Goal: Task Accomplishment & Management: Complete application form

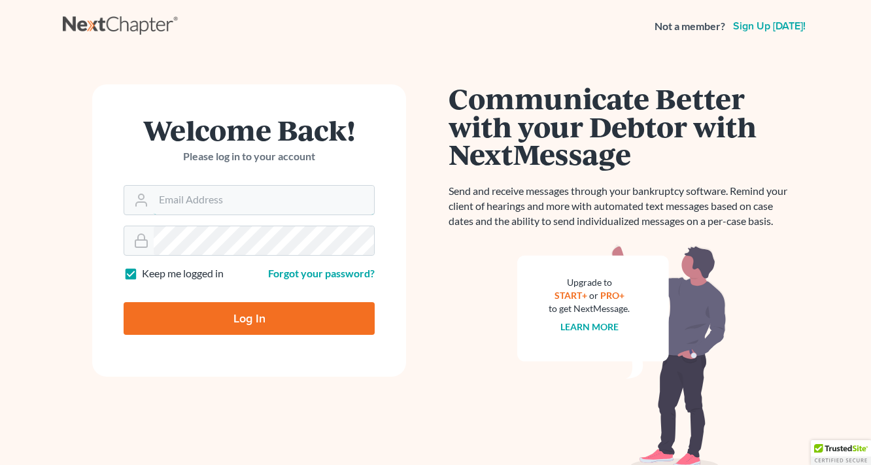
type input "[EMAIL_ADDRESS][DOMAIN_NAME]"
click at [204, 319] on input "Log In" at bounding box center [249, 318] width 251 height 33
type input "Thinking..."
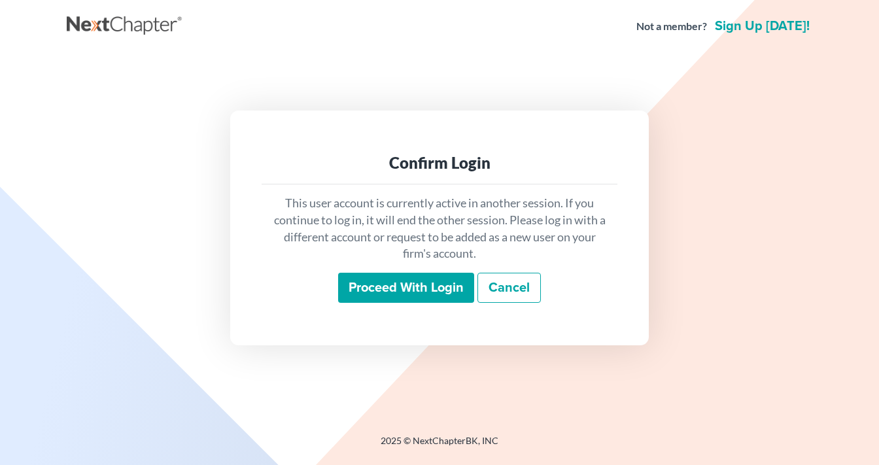
click at [387, 295] on input "Proceed with login" at bounding box center [406, 288] width 136 height 30
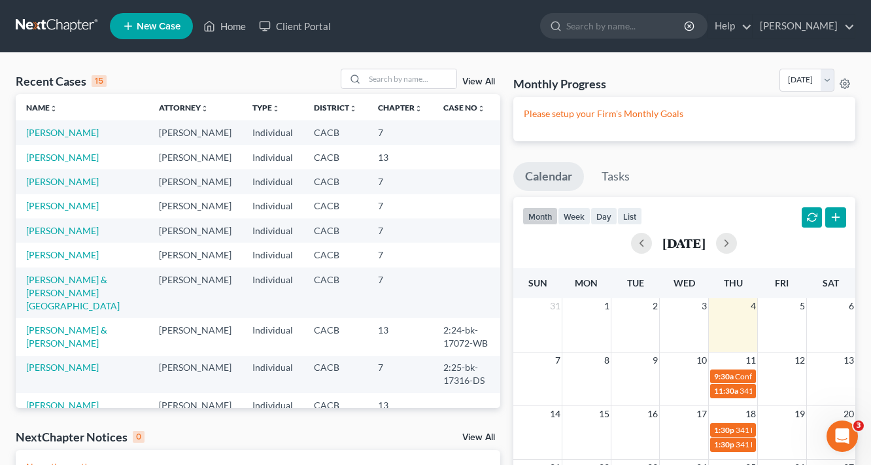
click at [159, 31] on span "New Case" at bounding box center [159, 27] width 44 height 10
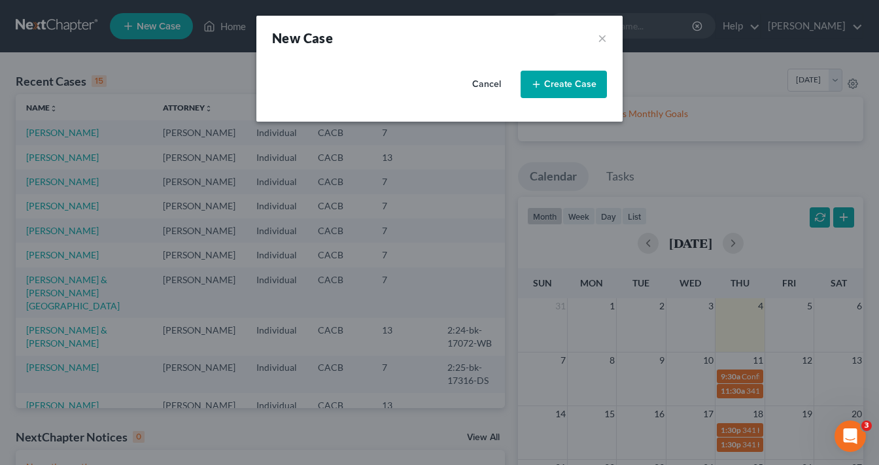
select select "7"
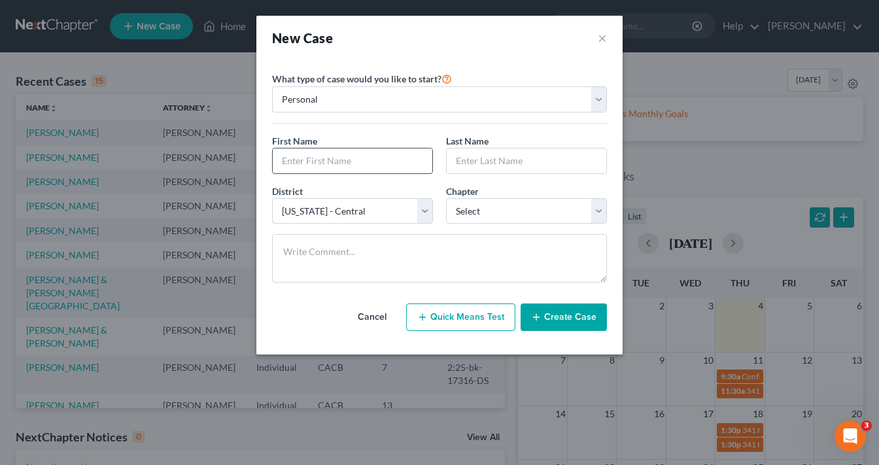
click at [334, 161] on input "text" at bounding box center [352, 160] width 159 height 25
type input "Michellee"
type input "Driver"
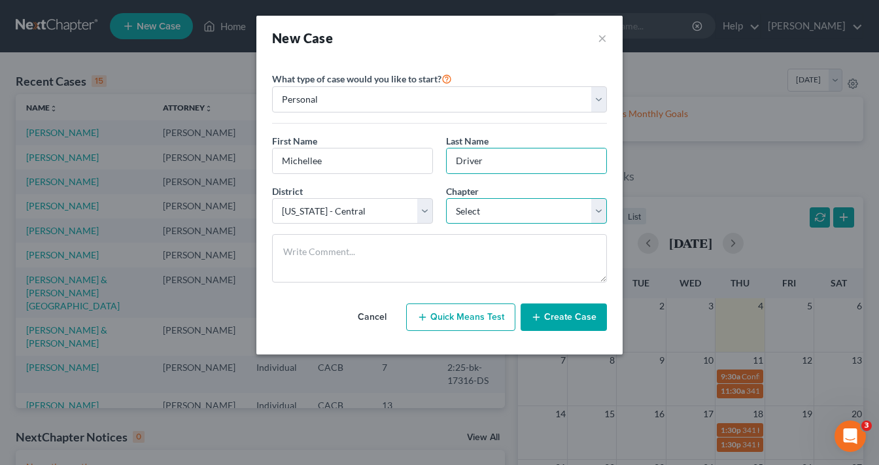
click at [488, 207] on select "Select 7 11 12 13" at bounding box center [526, 211] width 161 height 26
select select "0"
click at [446, 198] on select "Select 7 11 12 13" at bounding box center [526, 211] width 161 height 26
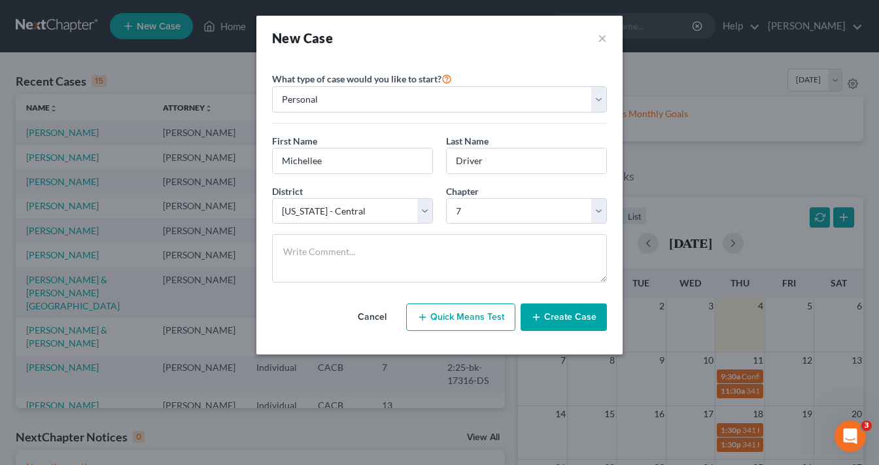
click at [557, 322] on button "Create Case" at bounding box center [563, 316] width 86 height 27
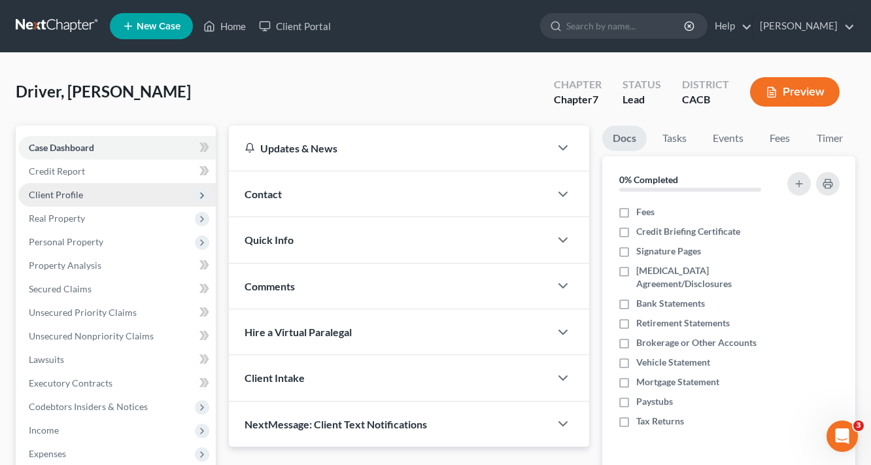
click at [69, 195] on span "Client Profile" at bounding box center [56, 194] width 54 height 11
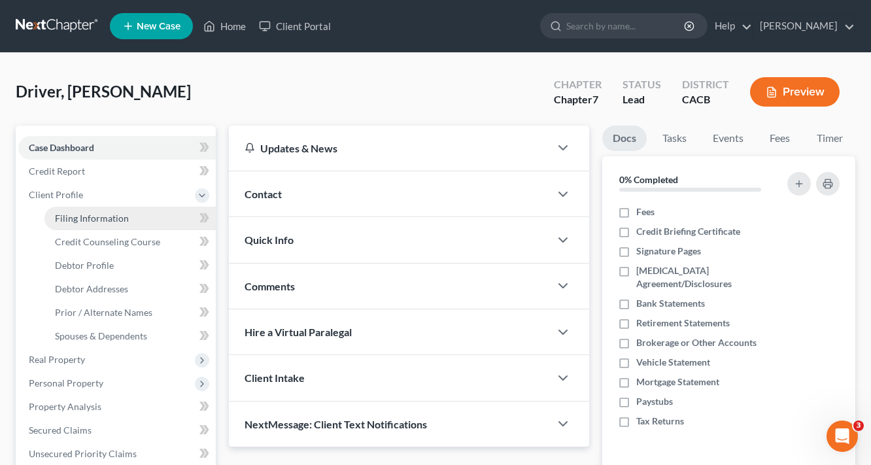
click at [105, 210] on link "Filing Information" at bounding box center [129, 219] width 171 height 24
select select "1"
select select "0"
select select "7"
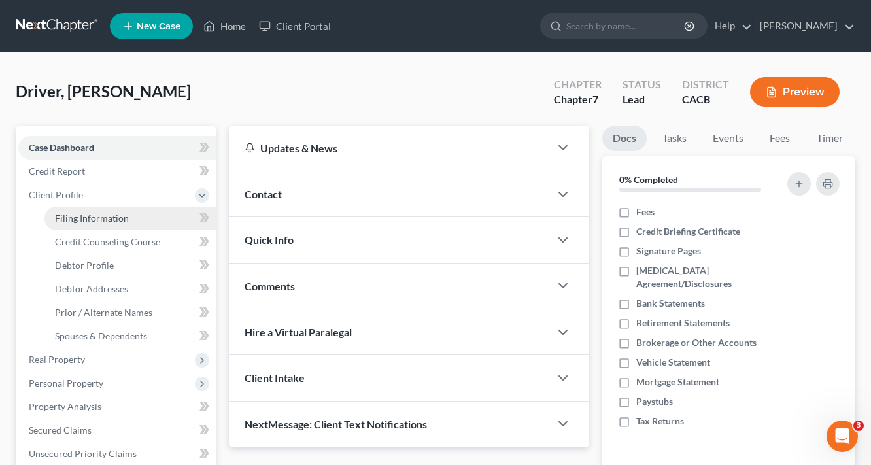
select select "4"
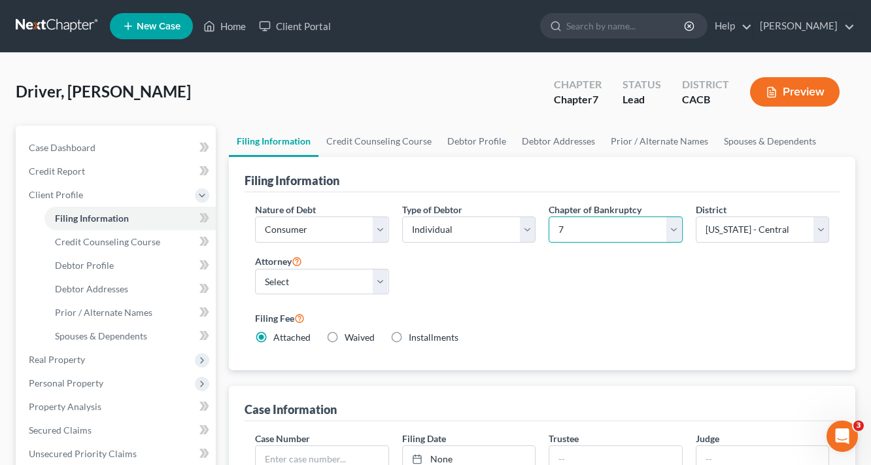
click at [632, 227] on select "Select 7 11 12 13" at bounding box center [615, 229] width 134 height 26
select select "3"
click at [548, 216] on select "Select 7 11 12 13" at bounding box center [615, 229] width 134 height 26
click at [327, 280] on select "Select [PERSON_NAME] - CACB" at bounding box center [322, 282] width 134 height 26
select select "0"
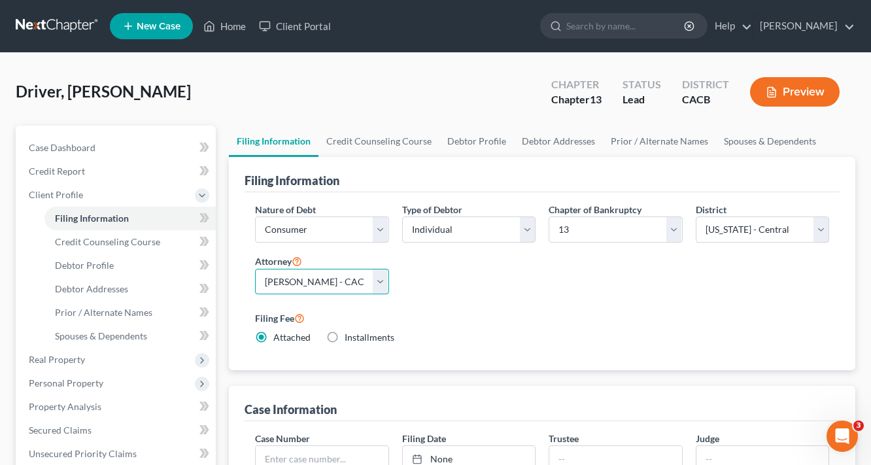
click at [255, 269] on select "Select [PERSON_NAME] - CACB" at bounding box center [322, 282] width 134 height 26
click at [594, 306] on div "Filing Fee Attached Installments Installments" at bounding box center [541, 330] width 587 height 50
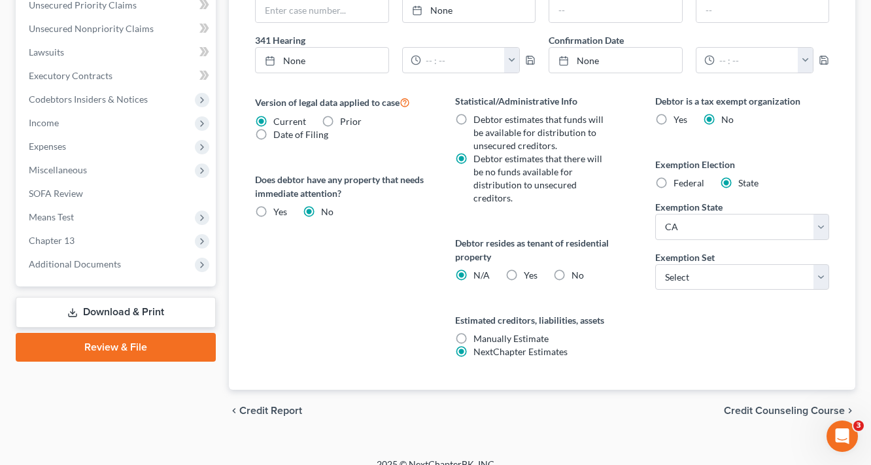
scroll to position [450, 0]
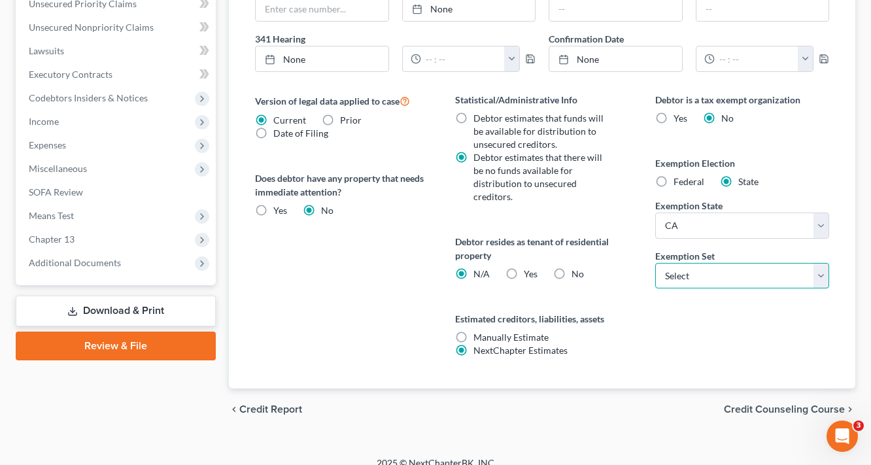
click at [695, 272] on select "Select 703 704" at bounding box center [742, 276] width 174 height 26
select select "0"
click at [655, 263] on select "Select 703 704" at bounding box center [742, 276] width 174 height 26
click at [524, 268] on span "Yes" at bounding box center [531, 273] width 14 height 11
click at [529, 267] on input "Yes Yes" at bounding box center [533, 271] width 8 height 8
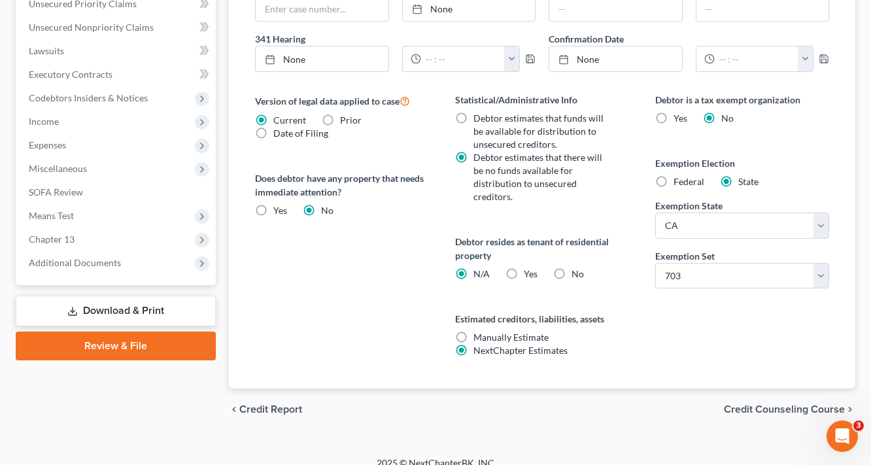
radio input "true"
radio input "false"
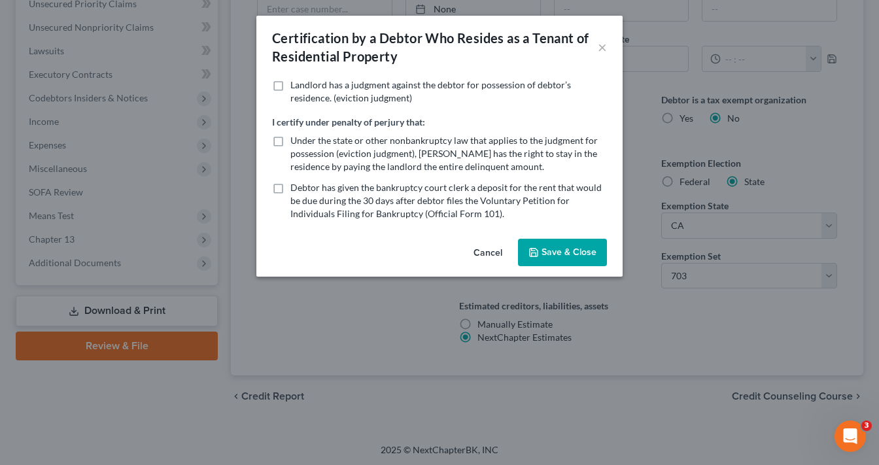
click at [573, 254] on button "Save & Close" at bounding box center [562, 252] width 89 height 27
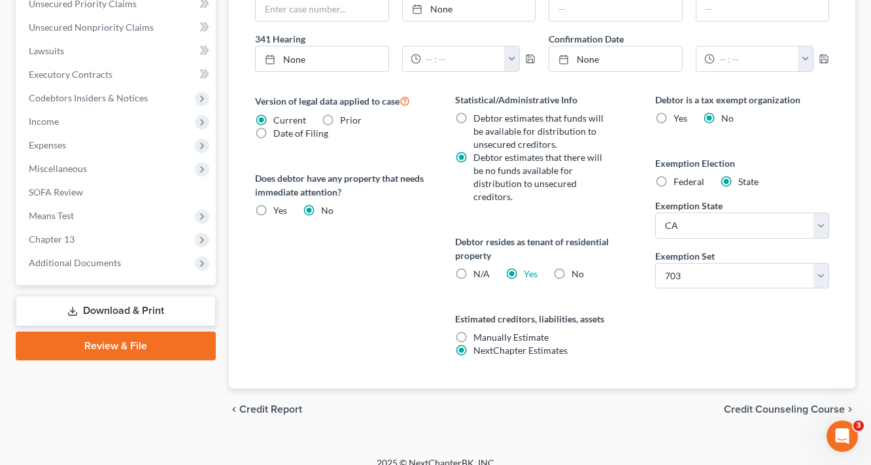
click at [787, 404] on span "Credit Counseling Course" at bounding box center [784, 409] width 121 height 10
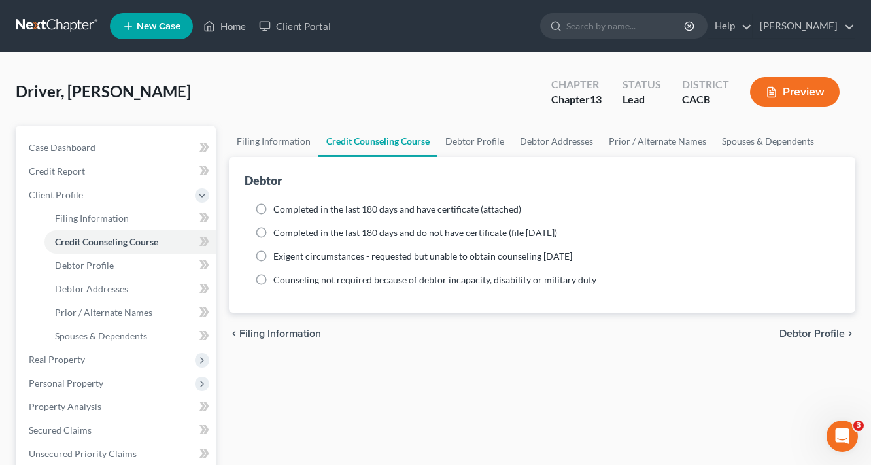
click at [391, 204] on span "Completed in the last 180 days and have certificate (attached)" at bounding box center [397, 208] width 248 height 11
click at [287, 204] on input "Completed in the last 180 days and have certificate (attached)" at bounding box center [282, 207] width 8 height 8
radio input "true"
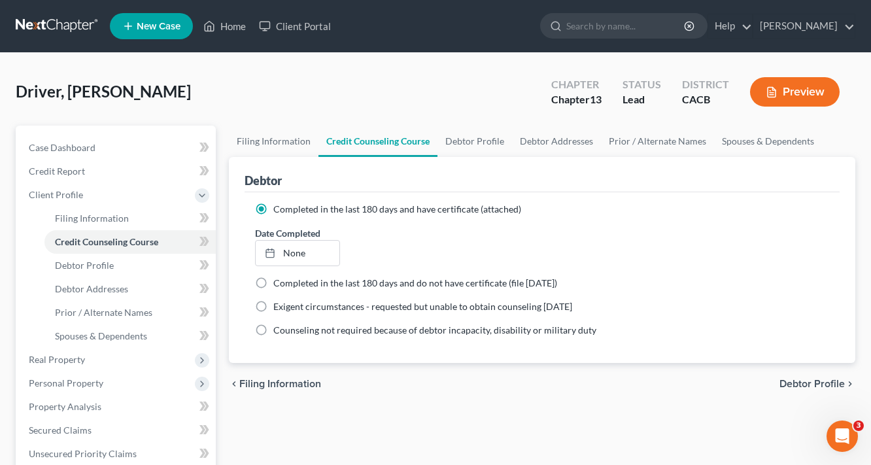
click at [831, 381] on span "Debtor Profile" at bounding box center [811, 383] width 65 height 10
select select "0"
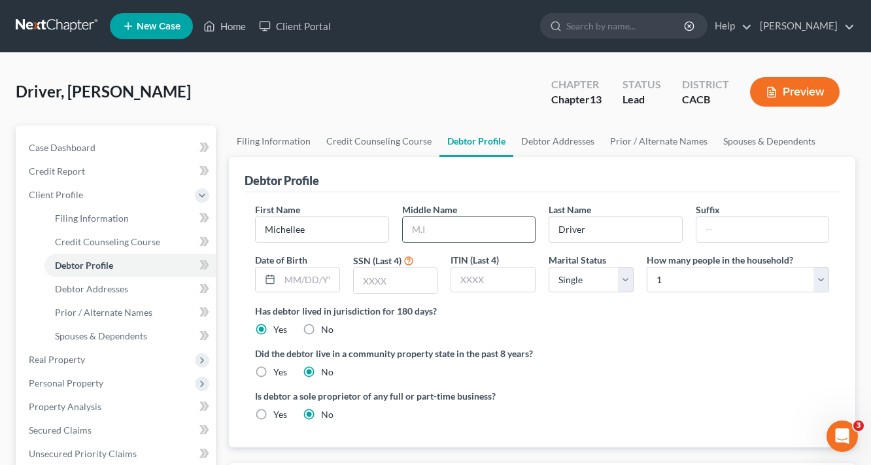
click at [444, 227] on input "text" at bounding box center [469, 229] width 133 height 25
type input "[PERSON_NAME]"
click at [303, 275] on input "text" at bounding box center [309, 279] width 59 height 25
type input "[DATE]"
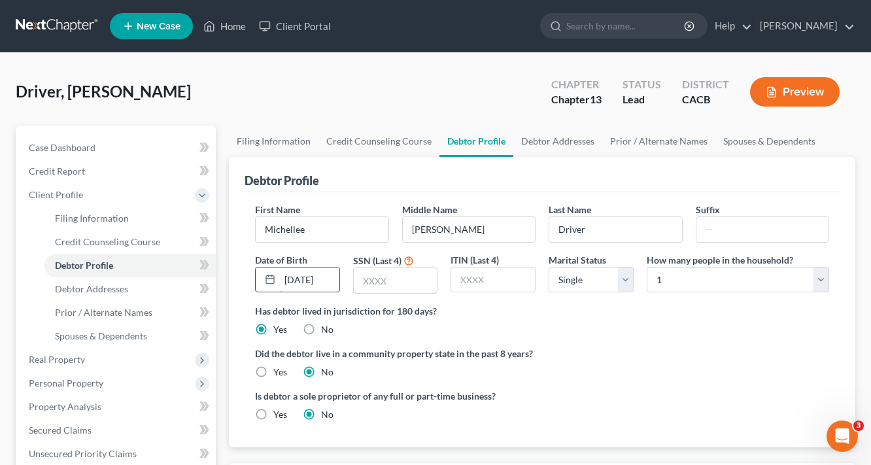
scroll to position [0, 0]
type input "8885"
click at [311, 355] on label "Did the debtor live in a community property state in the past 8 years?" at bounding box center [542, 353] width 574 height 14
click at [286, 366] on label "Yes" at bounding box center [280, 371] width 14 height 13
click at [286, 366] on input "Yes" at bounding box center [282, 369] width 8 height 8
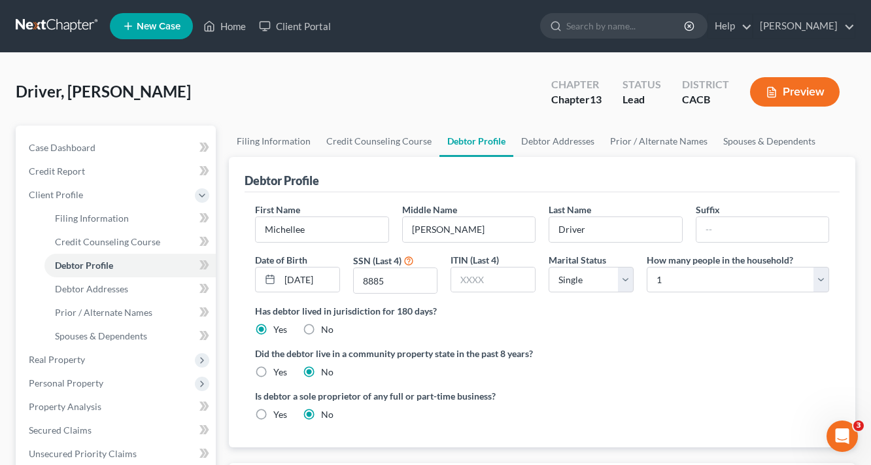
radio input "true"
radio input "false"
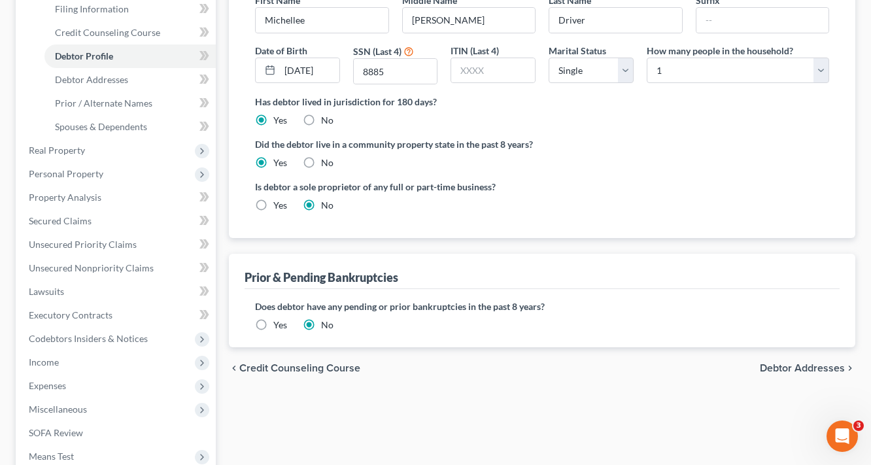
click at [809, 368] on span "Debtor Addresses" at bounding box center [802, 368] width 85 height 10
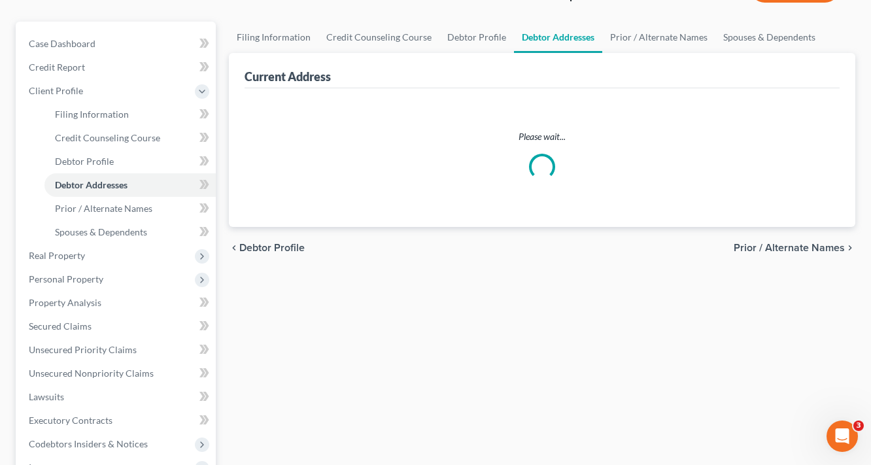
select select "0"
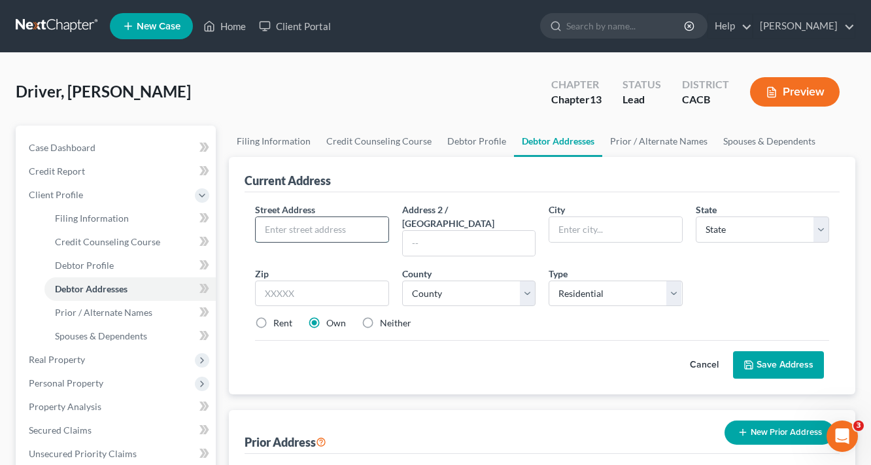
click at [300, 231] on input "text" at bounding box center [322, 229] width 133 height 25
type input "[GEOGRAPHIC_DATA]"
type input "90230"
type input "[GEOGRAPHIC_DATA]"
select select "4"
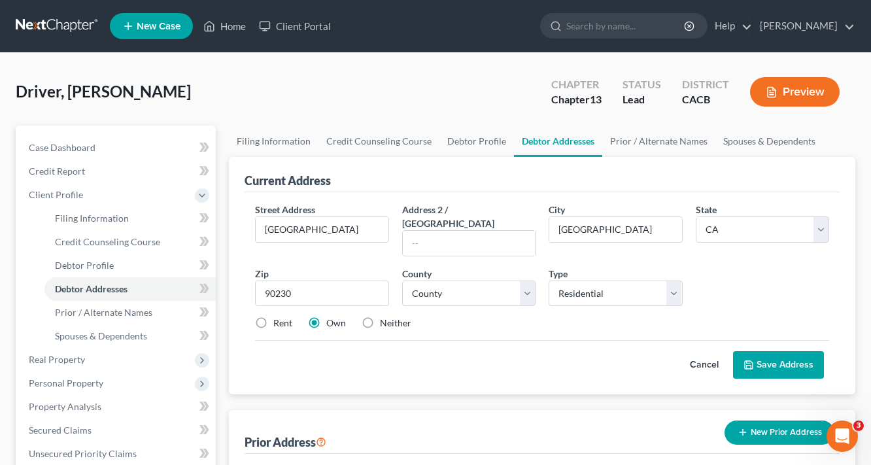
click at [274, 316] on label "Rent" at bounding box center [282, 322] width 19 height 13
click at [278, 316] on input "Rent" at bounding box center [282, 320] width 8 height 8
radio input "true"
click at [795, 351] on button "Save Address" at bounding box center [778, 364] width 91 height 27
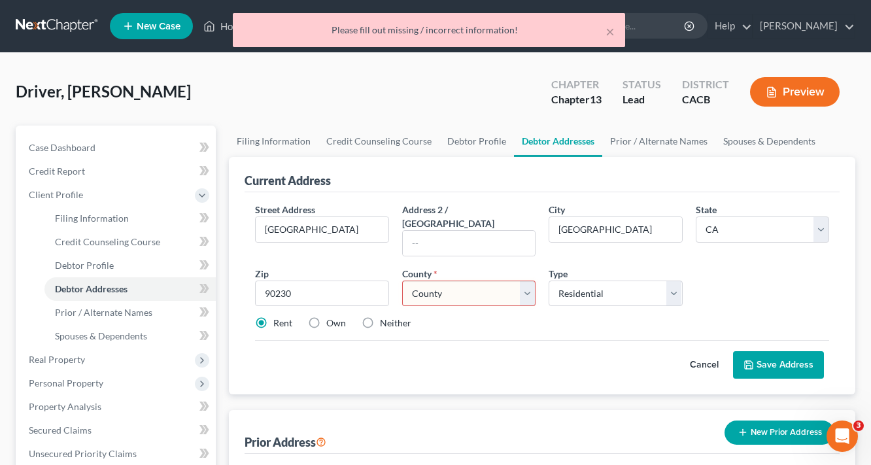
click at [468, 284] on select "County [GEOGRAPHIC_DATA] [GEOGRAPHIC_DATA] [GEOGRAPHIC_DATA] [GEOGRAPHIC_DATA] …" at bounding box center [469, 293] width 134 height 26
select select "18"
click at [402, 280] on select "County [GEOGRAPHIC_DATA] [GEOGRAPHIC_DATA] [GEOGRAPHIC_DATA] [GEOGRAPHIC_DATA] …" at bounding box center [469, 293] width 134 height 26
click at [536, 374] on div "Street Address * [GEOGRAPHIC_DATA] 2 / [GEOGRAPHIC_DATA] * [GEOGRAPHIC_DATA] * …" at bounding box center [541, 293] width 595 height 202
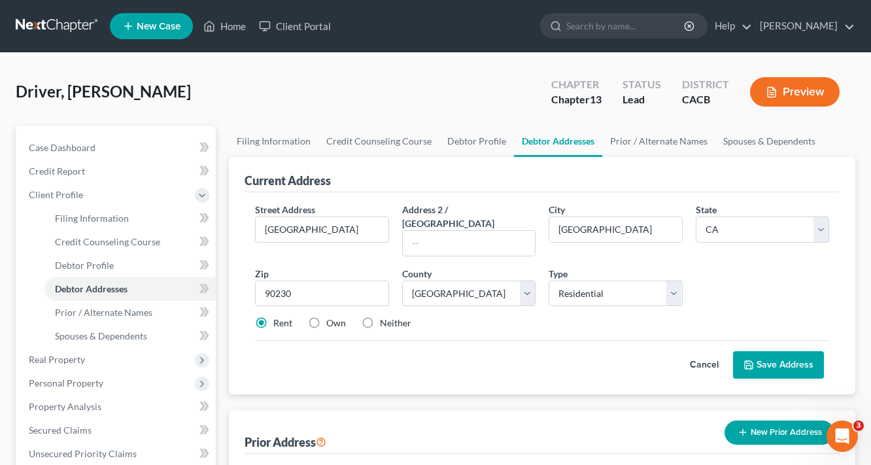
click at [755, 351] on button "Save Address" at bounding box center [778, 364] width 91 height 27
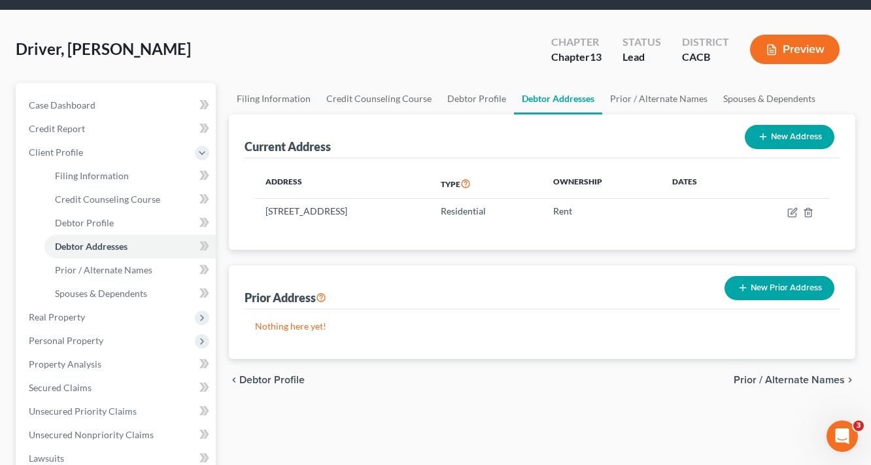
scroll to position [105, 0]
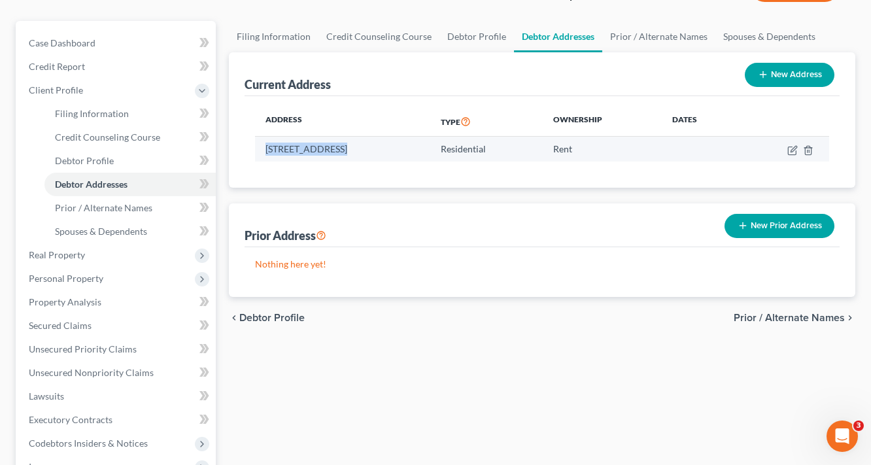
drag, startPoint x: 265, startPoint y: 146, endPoint x: 334, endPoint y: 149, distance: 68.7
click at [334, 149] on td "[STREET_ADDRESS]" at bounding box center [342, 149] width 175 height 25
copy td "[GEOGRAPHIC_DATA]"
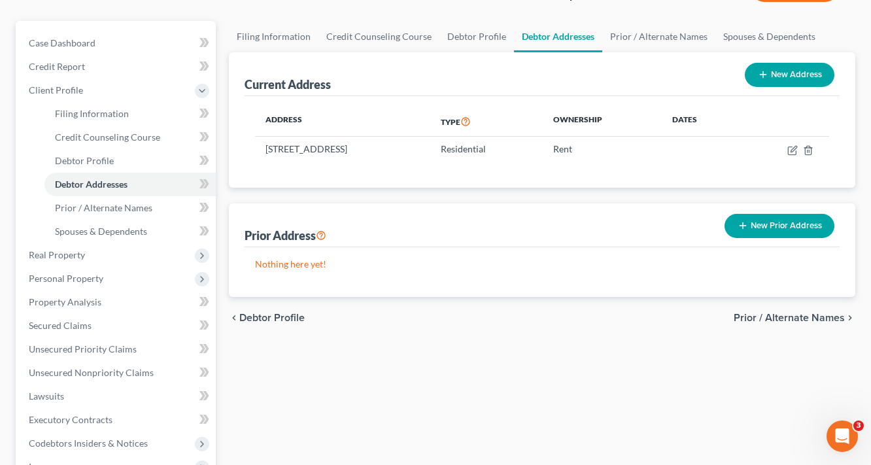
click at [630, 433] on div "Filing Information Credit Counseling Course Debtor Profile Debtor Addresses Pri…" at bounding box center [541, 363] width 639 height 684
click at [78, 71] on span "Credit Report" at bounding box center [57, 66] width 56 height 11
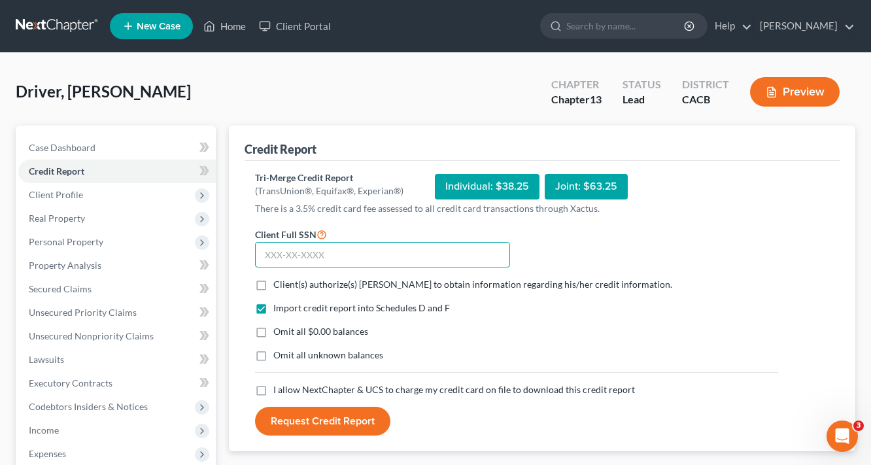
click at [337, 252] on input "text" at bounding box center [382, 255] width 255 height 26
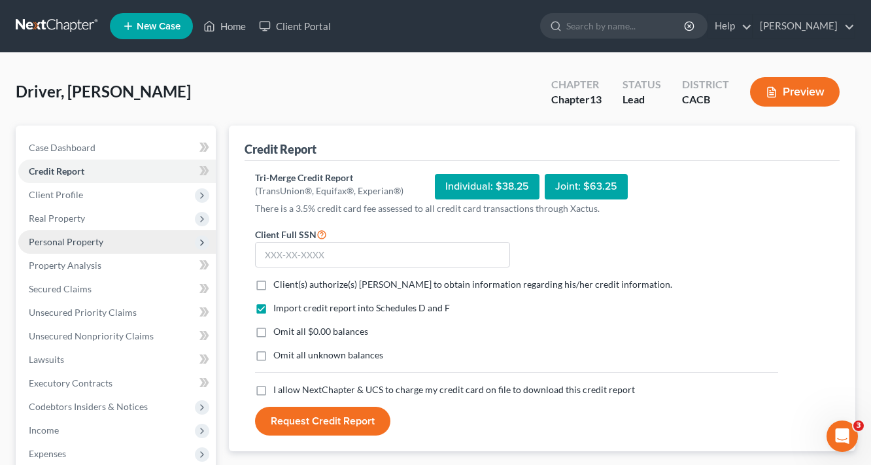
click at [57, 238] on span "Personal Property" at bounding box center [66, 241] width 75 height 11
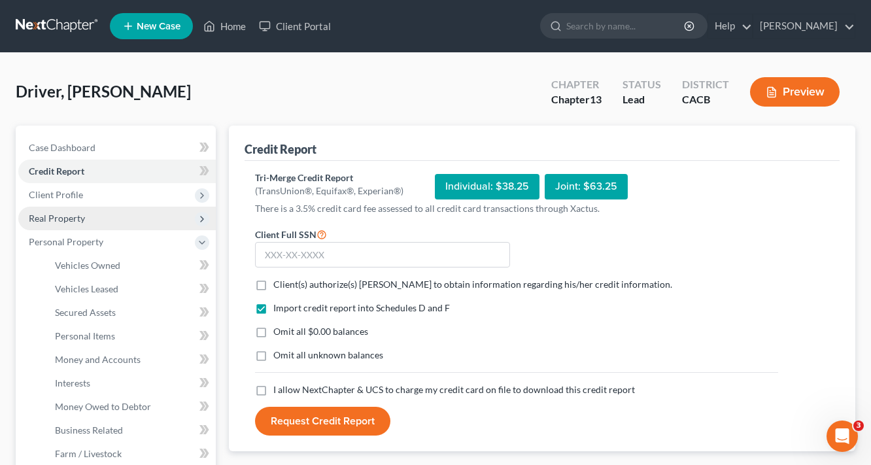
click at [67, 217] on span "Real Property" at bounding box center [57, 217] width 56 height 11
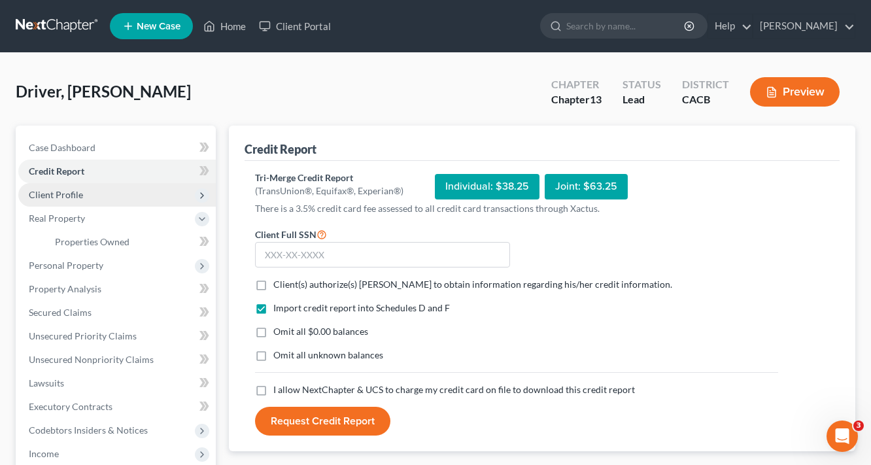
click at [64, 188] on span "Client Profile" at bounding box center [116, 195] width 197 height 24
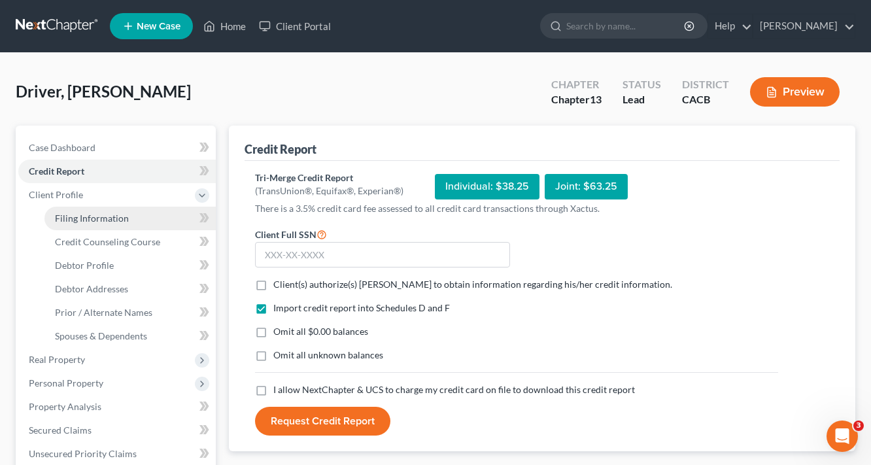
click at [110, 225] on link "Filing Information" at bounding box center [129, 219] width 171 height 24
select select "1"
select select "0"
select select "3"
select select "7"
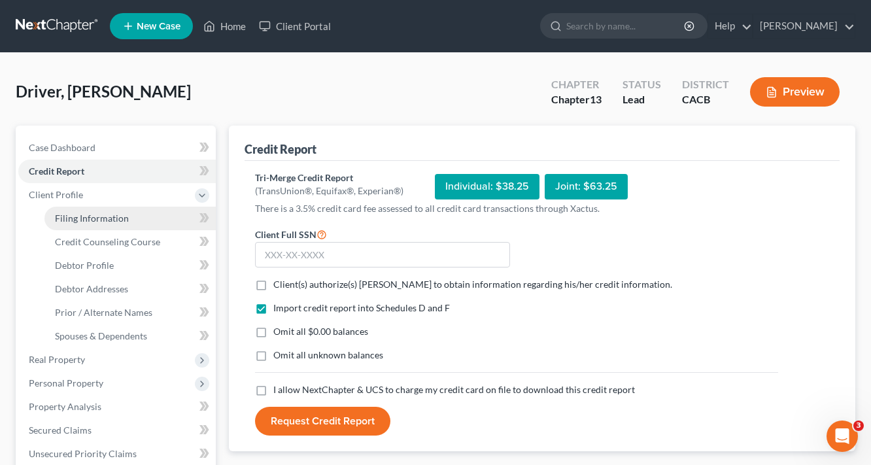
select select "0"
select select "4"
select select "0"
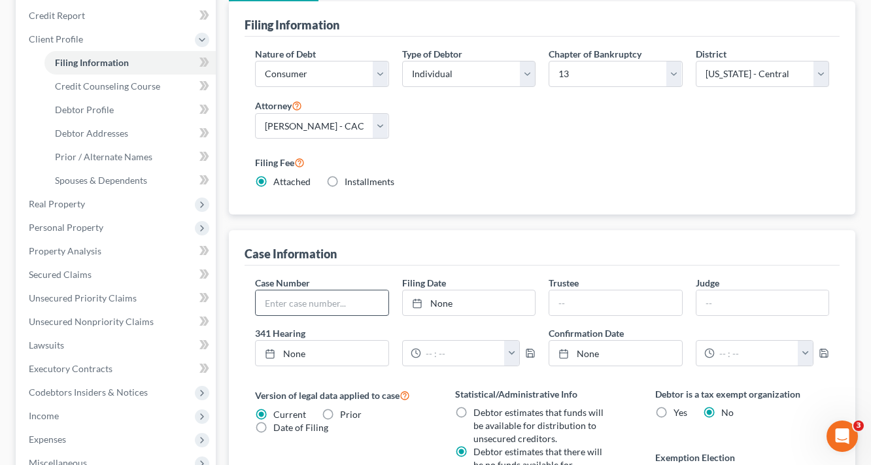
scroll to position [157, 0]
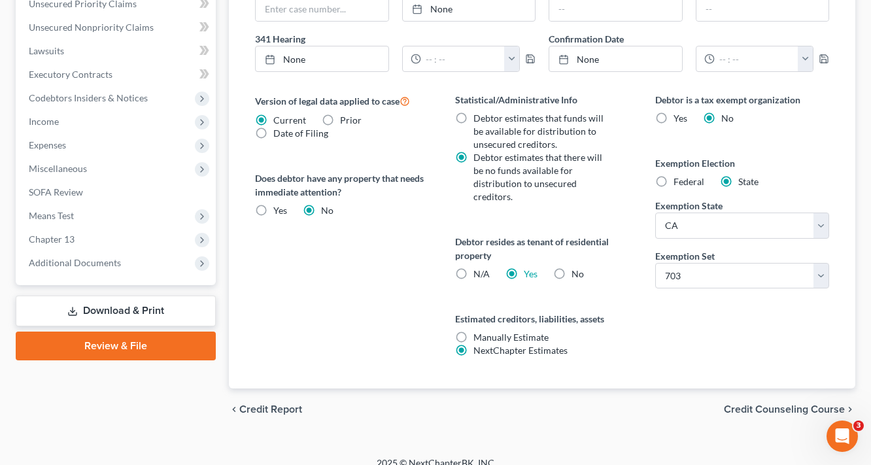
click at [794, 404] on span "Credit Counseling Course" at bounding box center [784, 409] width 121 height 10
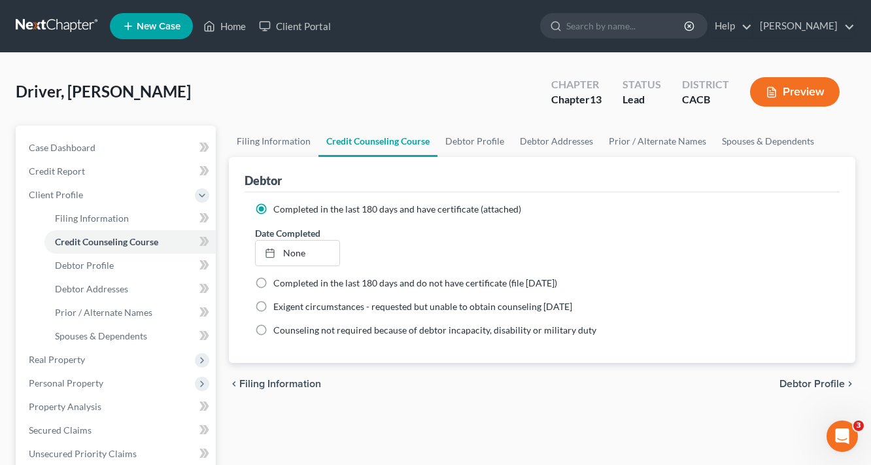
click at [829, 387] on span "Debtor Profile" at bounding box center [811, 383] width 65 height 10
select select "0"
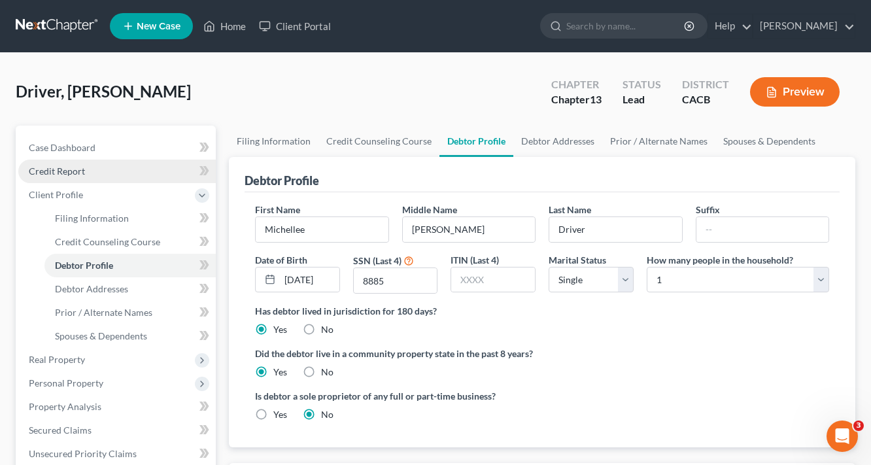
click at [78, 169] on span "Credit Report" at bounding box center [57, 170] width 56 height 11
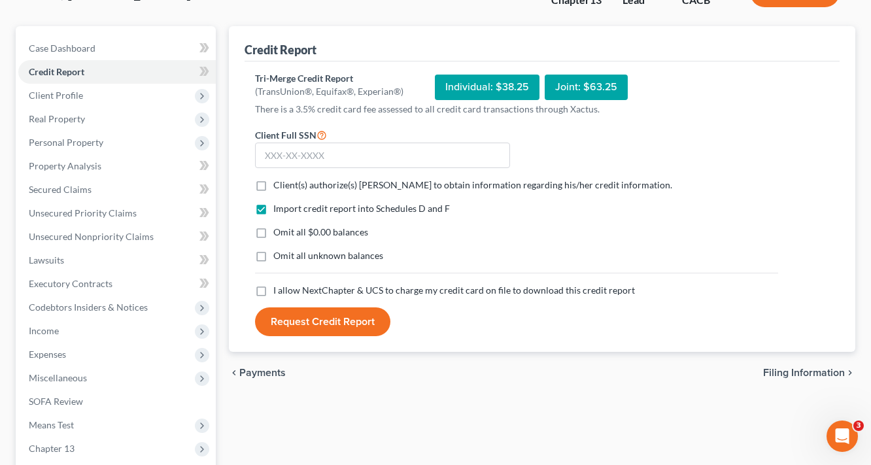
scroll to position [105, 0]
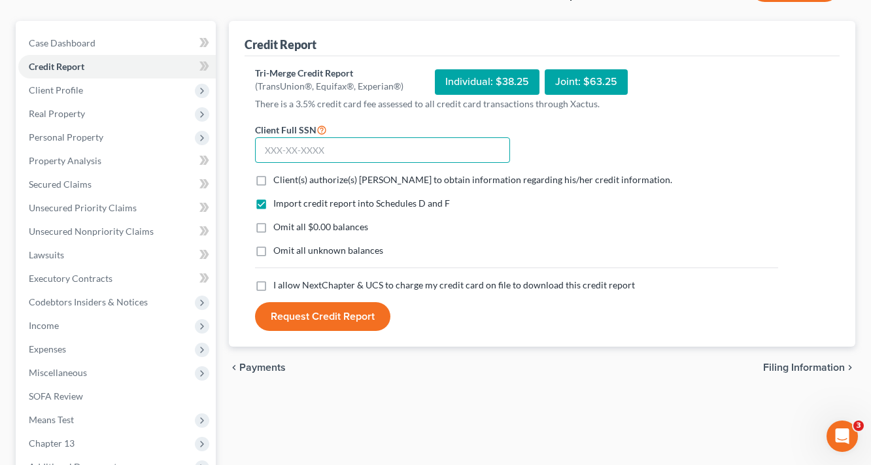
click at [340, 146] on input "text" at bounding box center [382, 150] width 255 height 26
type input "203-58-8885"
click at [273, 175] on label "Client(s) authorize(s) [PERSON_NAME] to obtain information regarding his/her cr…" at bounding box center [472, 179] width 399 height 13
click at [278, 175] on input "Client(s) authorize(s) [PERSON_NAME] to obtain information regarding his/her cr…" at bounding box center [282, 177] width 8 height 8
checkbox input "true"
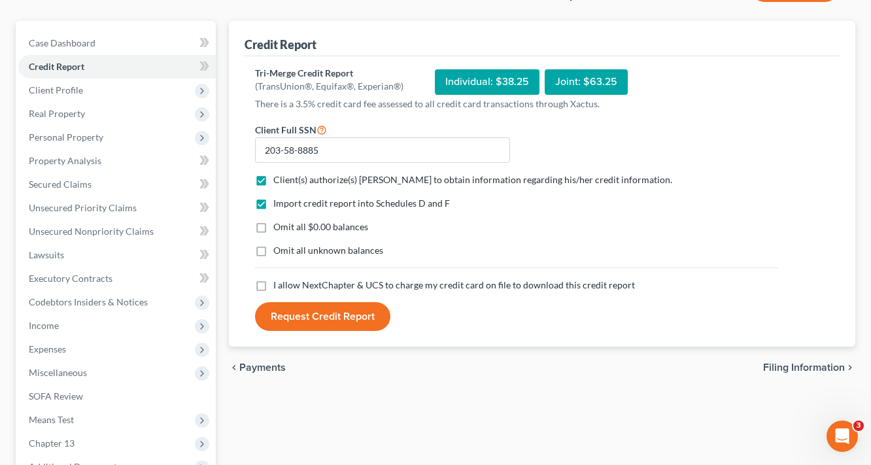
click at [273, 225] on label "Omit all $0.00 balances" at bounding box center [320, 226] width 95 height 13
click at [278, 225] on input "Omit all $0.00 balances" at bounding box center [282, 224] width 8 height 8
checkbox input "true"
click at [273, 248] on label "Omit all unknown balances" at bounding box center [328, 250] width 110 height 13
click at [278, 248] on input "Omit all unknown balances" at bounding box center [282, 248] width 8 height 8
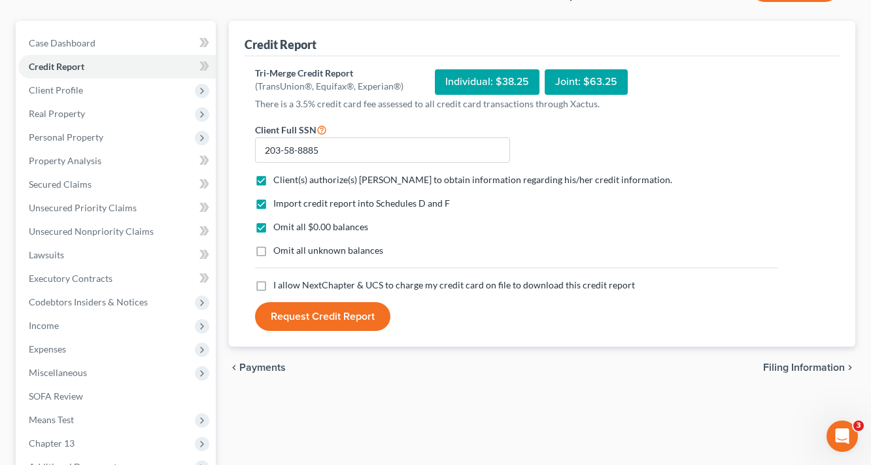
checkbox input "true"
click at [273, 281] on label "I allow NextChapter & UCS to charge my credit card on file to download this cre…" at bounding box center [453, 284] width 361 height 13
click at [278, 281] on input "I allow NextChapter & UCS to charge my credit card on file to download this cre…" at bounding box center [282, 282] width 8 height 8
checkbox input "true"
click at [332, 313] on button "Request Credit Report" at bounding box center [322, 316] width 135 height 29
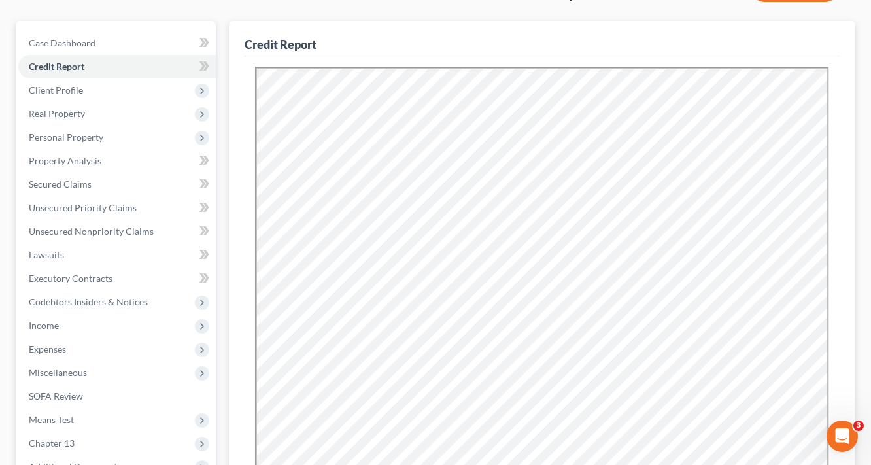
scroll to position [0, 0]
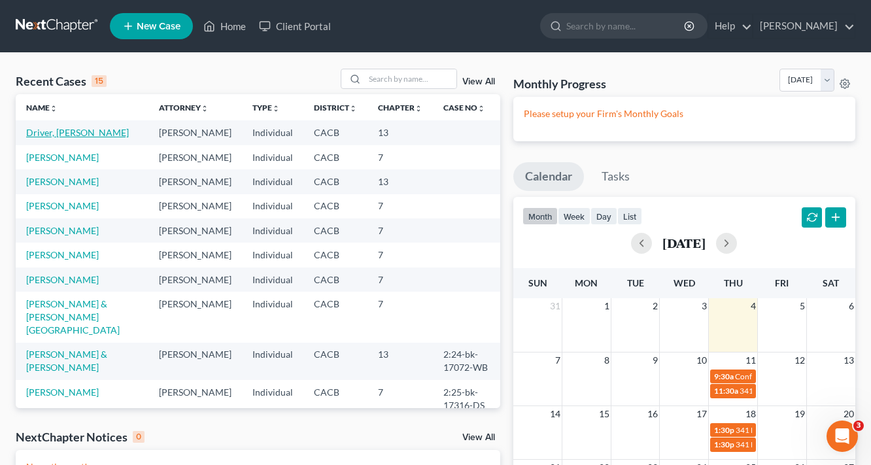
click at [39, 133] on link "Driver, [PERSON_NAME]" at bounding box center [77, 132] width 103 height 11
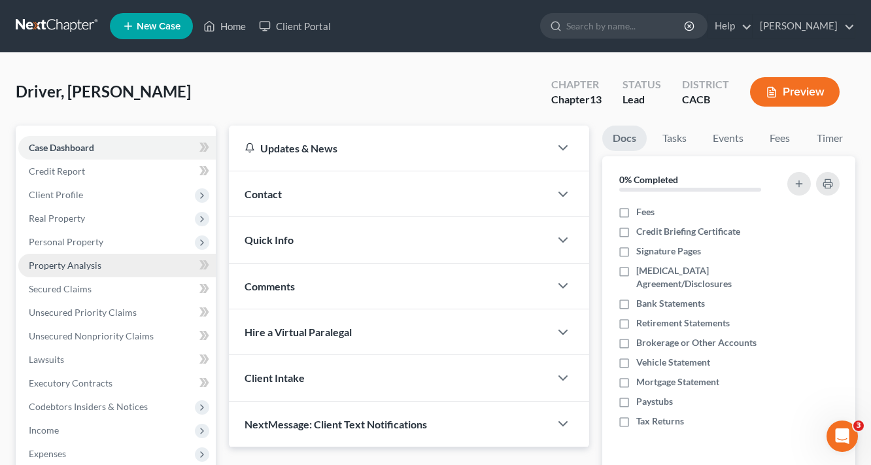
scroll to position [52, 0]
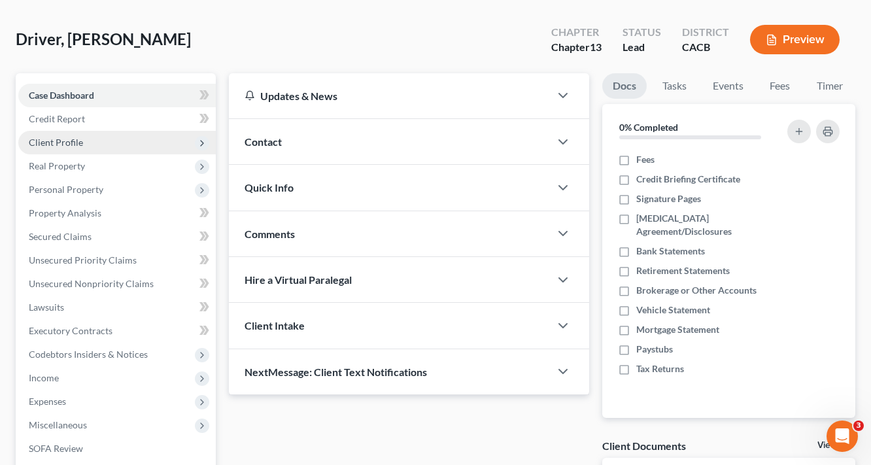
click at [48, 146] on span "Client Profile" at bounding box center [56, 142] width 54 height 11
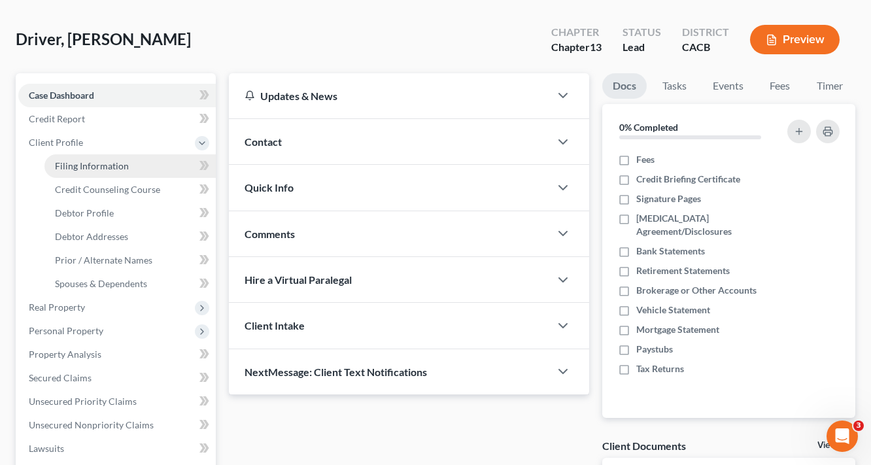
click at [97, 160] on span "Filing Information" at bounding box center [92, 165] width 74 height 11
select select "1"
select select "0"
select select "3"
select select "4"
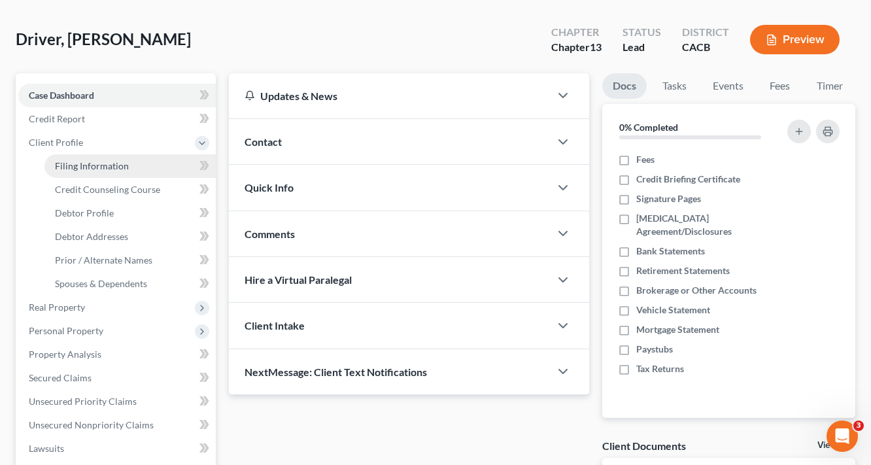
select select "0"
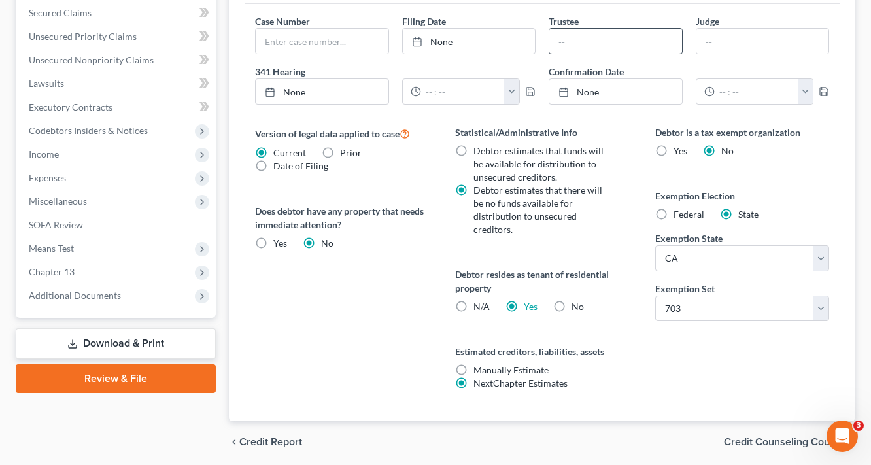
scroll to position [418, 0]
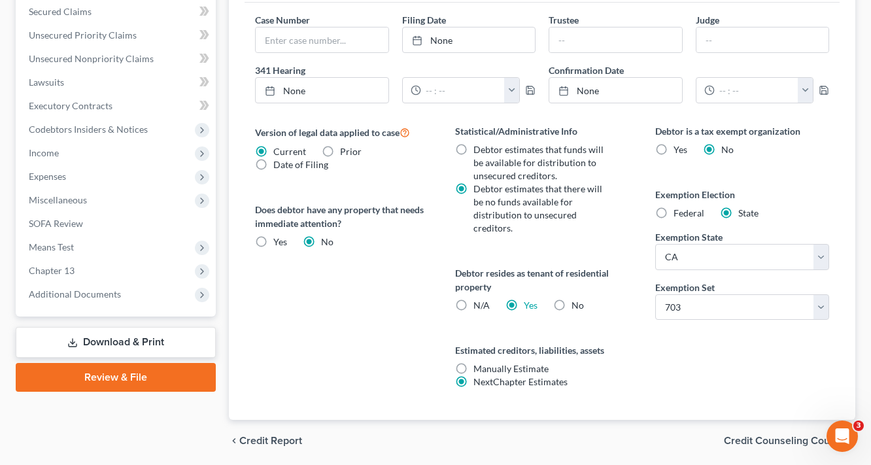
click at [790, 420] on div "chevron_left Credit Report Credit Counseling Course chevron_right" at bounding box center [542, 441] width 626 height 42
click at [788, 435] on span "Credit Counseling Course" at bounding box center [784, 440] width 121 height 10
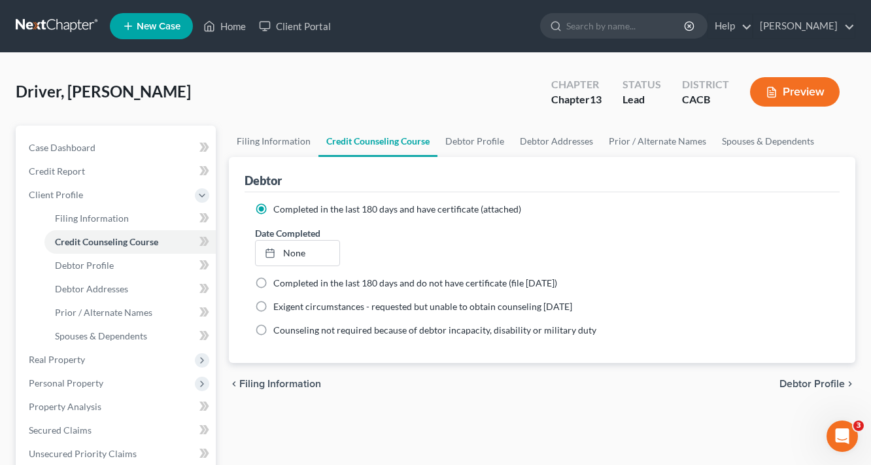
click at [814, 382] on span "Debtor Profile" at bounding box center [811, 383] width 65 height 10
select select "0"
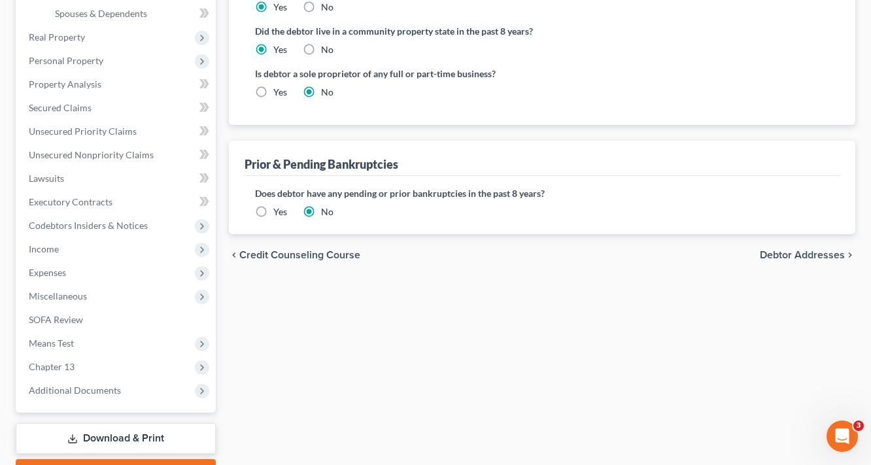
scroll to position [393, 0]
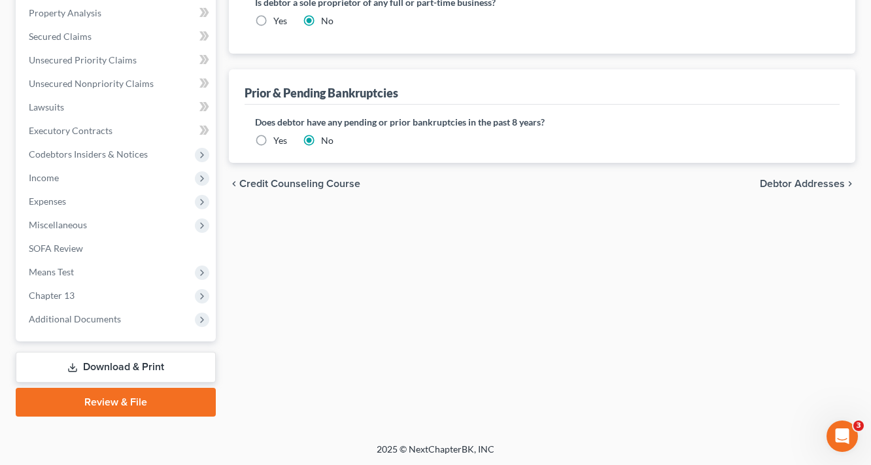
click at [821, 189] on div "chevron_left Credit Counseling Course Debtor Addresses chevron_right" at bounding box center [542, 184] width 626 height 42
click at [821, 183] on span "Debtor Addresses" at bounding box center [802, 183] width 85 height 10
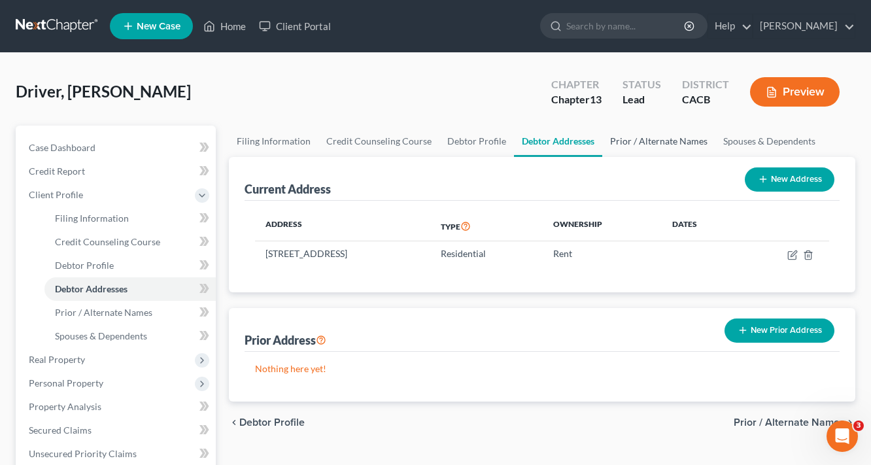
click at [633, 136] on link "Prior / Alternate Names" at bounding box center [658, 141] width 113 height 31
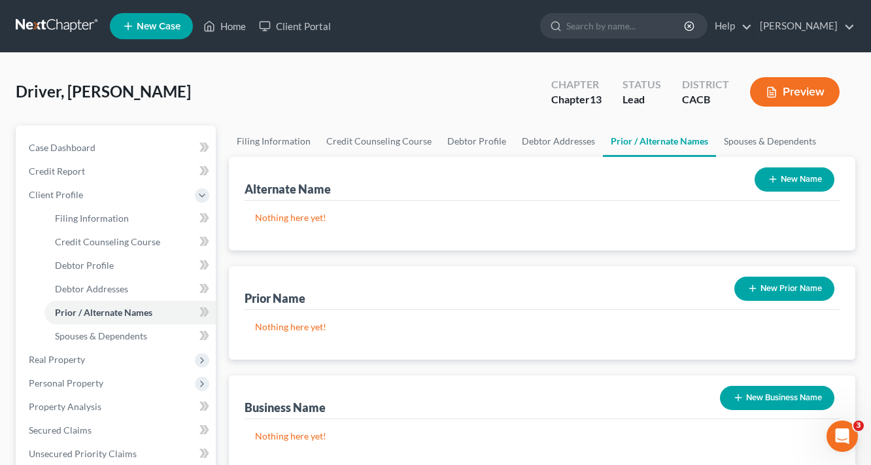
click at [806, 176] on button "New Name" at bounding box center [794, 179] width 80 height 24
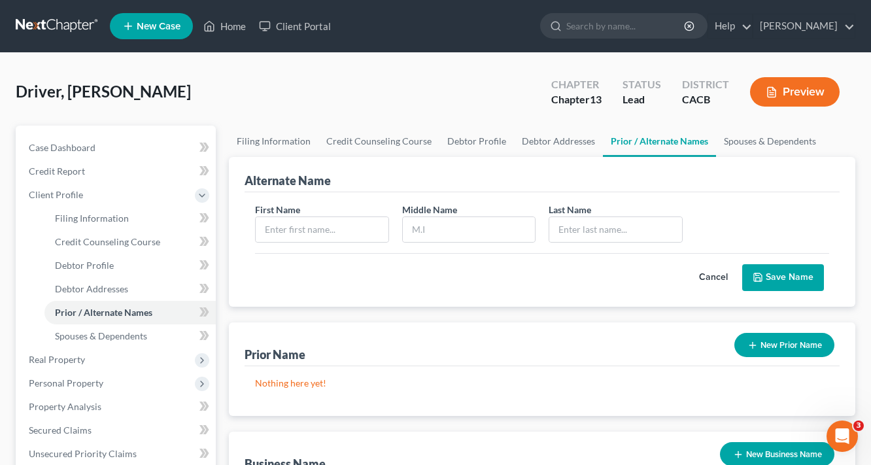
click at [810, 340] on button "New Prior Name" at bounding box center [784, 345] width 100 height 24
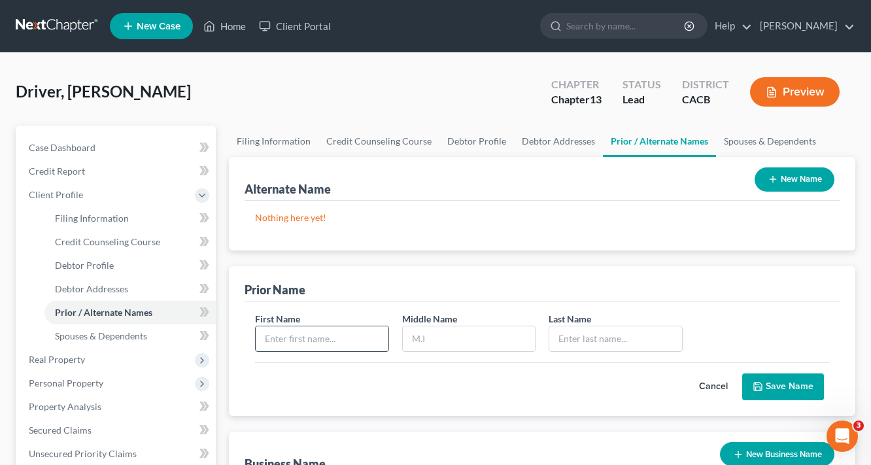
click at [338, 344] on input "text" at bounding box center [322, 338] width 133 height 25
type input "Michellee"
click at [424, 335] on input "text" at bounding box center [469, 338] width 133 height 25
type input "A."
type input "Rodriguez"
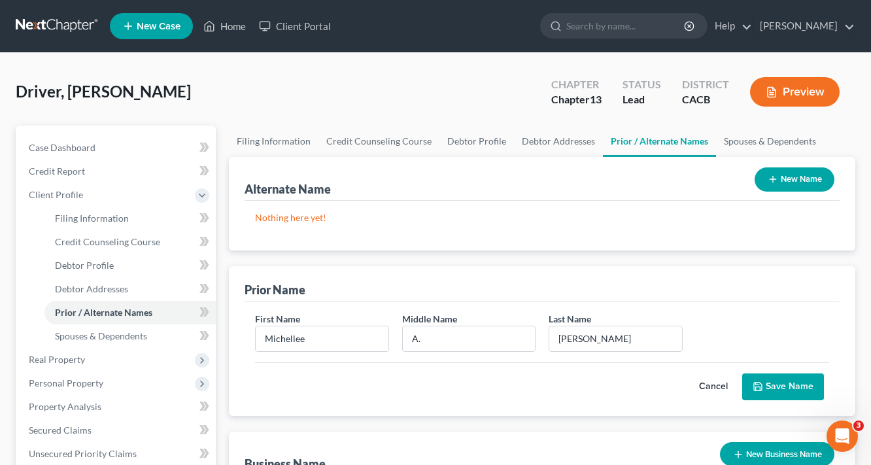
click at [774, 383] on button "Save Name" at bounding box center [783, 386] width 82 height 27
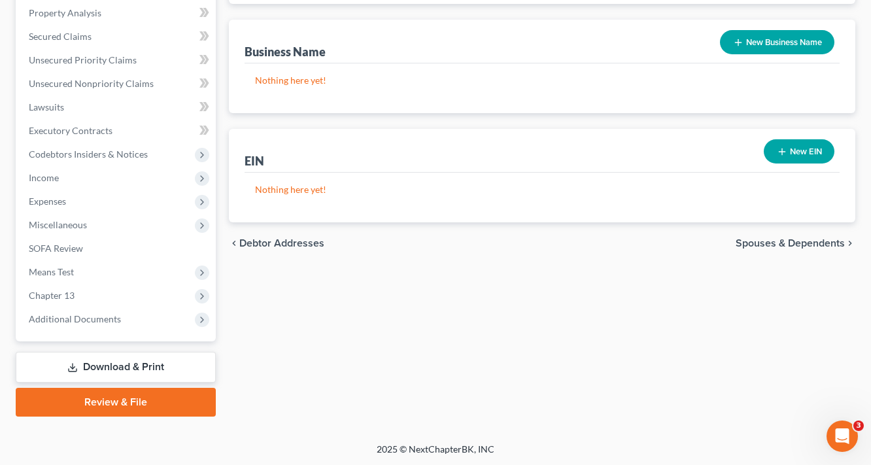
click at [162, 366] on link "Download & Print" at bounding box center [116, 367] width 200 height 31
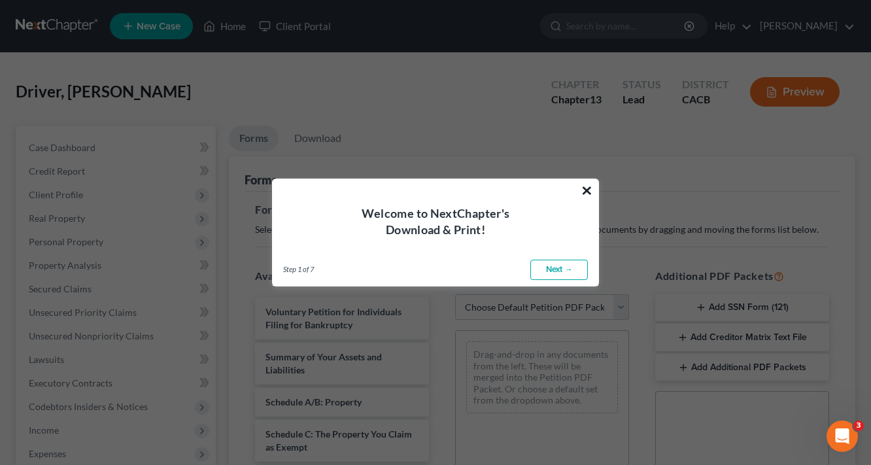
click at [584, 192] on button "×" at bounding box center [586, 190] width 12 height 21
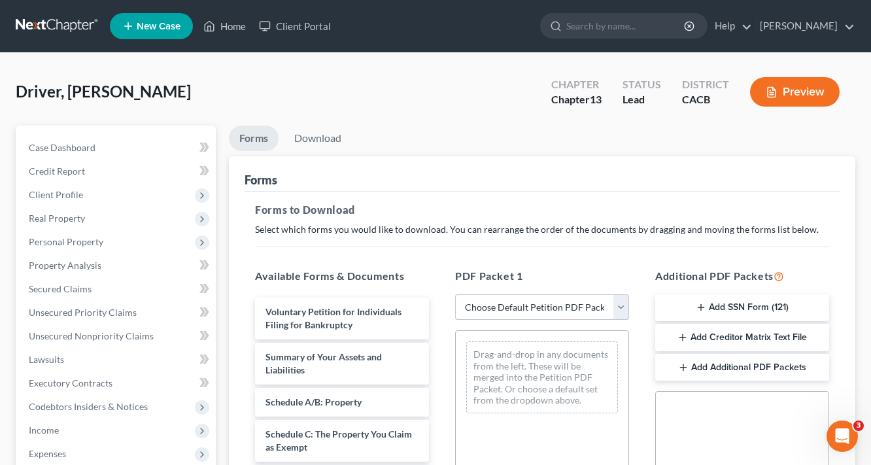
click at [529, 307] on select "Choose Default Petition PDF Packet Complete Bankruptcy Petition (all forms and …" at bounding box center [542, 307] width 174 height 26
click at [790, 170] on div "Forms" at bounding box center [541, 173] width 595 height 35
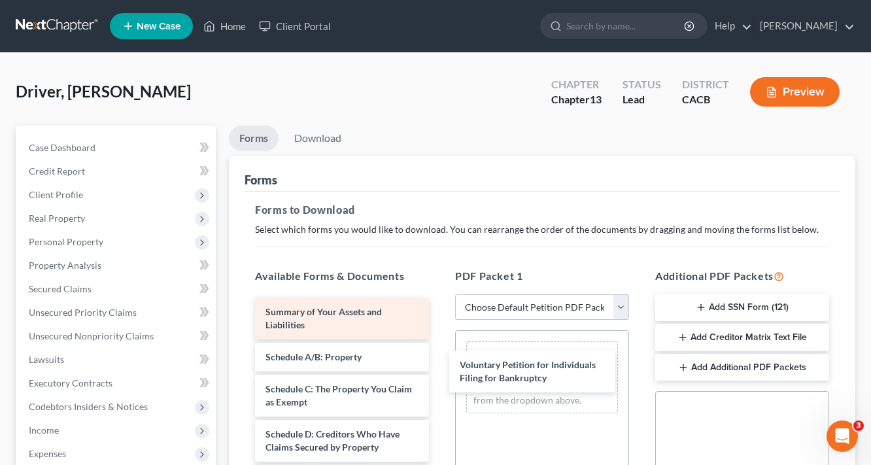
drag, startPoint x: 337, startPoint y: 321, endPoint x: 393, endPoint y: 343, distance: 60.2
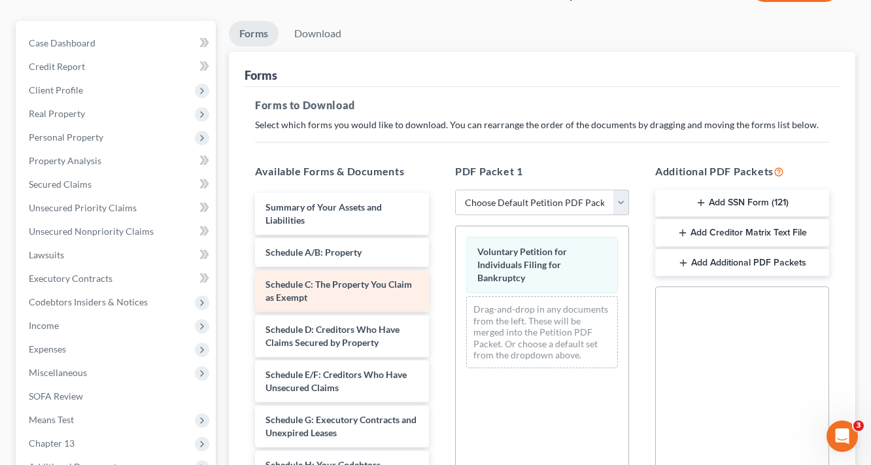
scroll to position [157, 0]
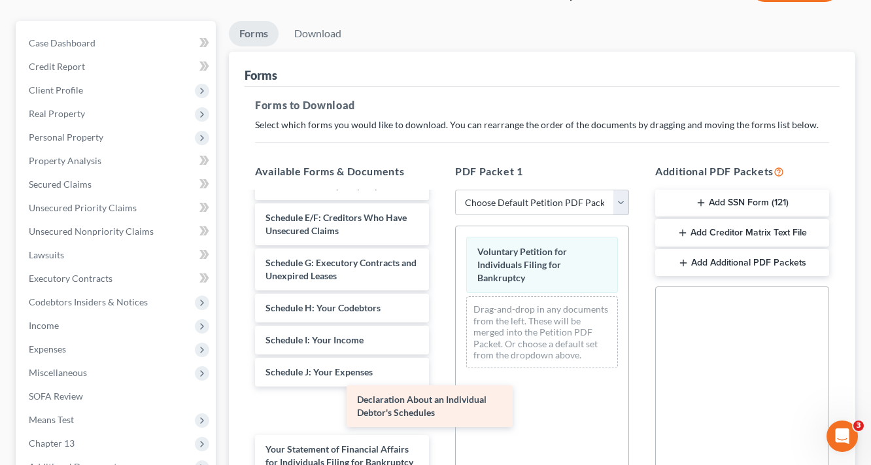
drag, startPoint x: 310, startPoint y: 397, endPoint x: 497, endPoint y: 375, distance: 188.8
click at [439, 377] on div "Declaration About an Individual Debtor's Schedules Summary of Your Assets and L…" at bounding box center [341, 356] width 195 height 640
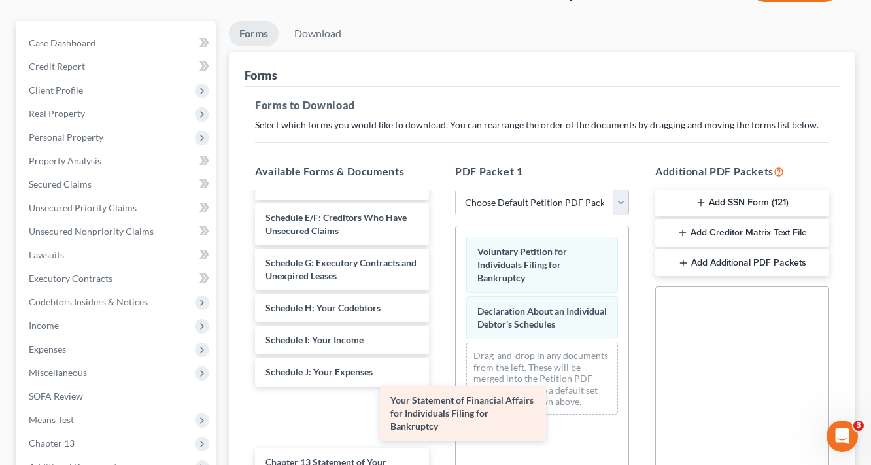
drag, startPoint x: 316, startPoint y: 408, endPoint x: 494, endPoint y: 400, distance: 178.0
click at [439, 400] on div "Your Statement of Financial Affairs for Individuals Filing for Bankruptcy Summa…" at bounding box center [341, 340] width 195 height 608
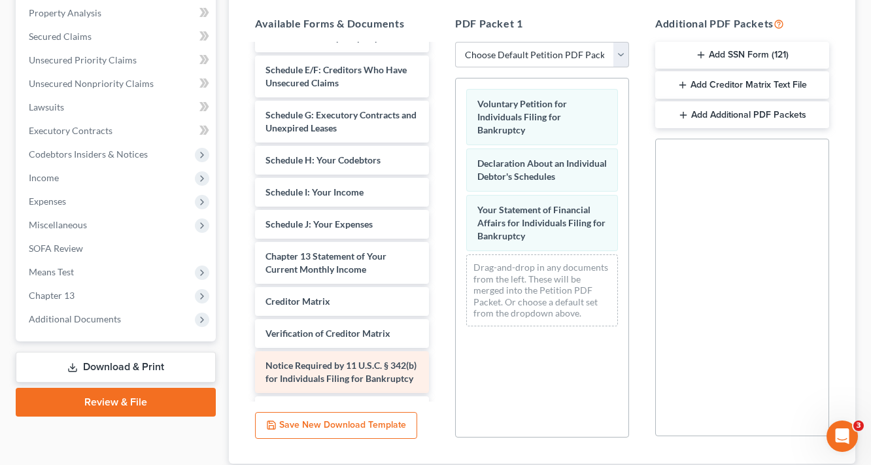
scroll to position [261, 0]
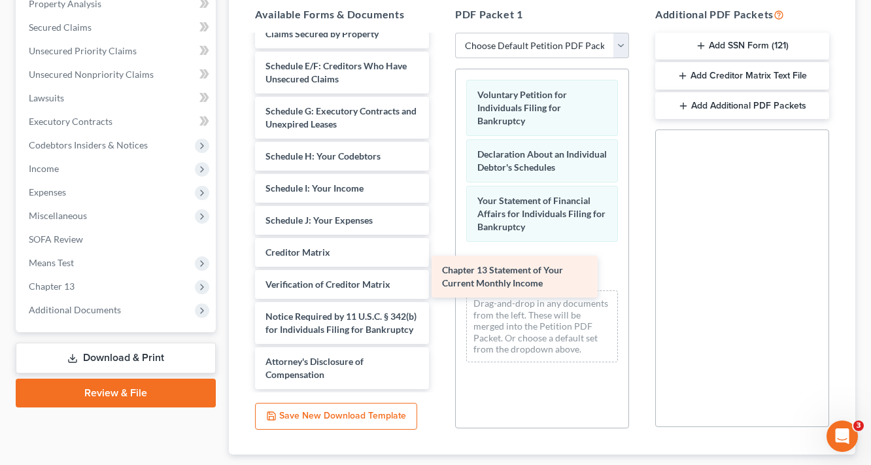
drag, startPoint x: 335, startPoint y: 248, endPoint x: 526, endPoint y: 265, distance: 192.3
click at [439, 265] on div "Chapter 13 Statement of Your Current Monthly Income Summary of Your Assets and …" at bounding box center [341, 136] width 195 height 505
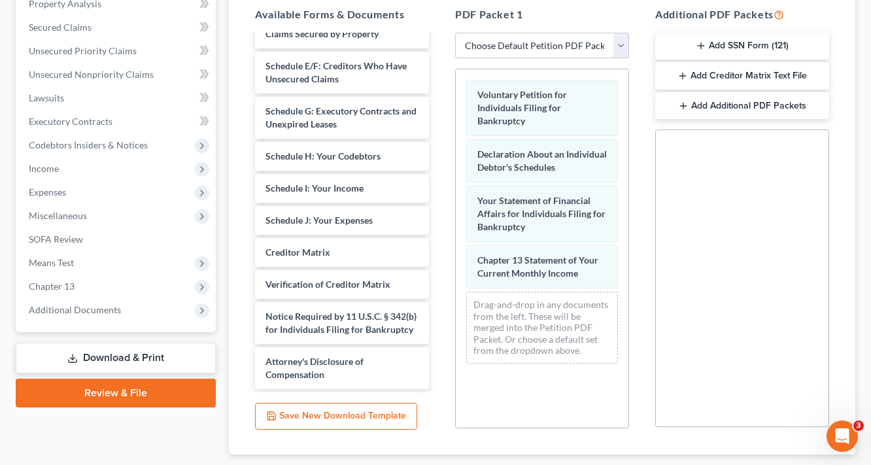
click at [760, 44] on button "Add SSN Form (121)" at bounding box center [742, 46] width 174 height 27
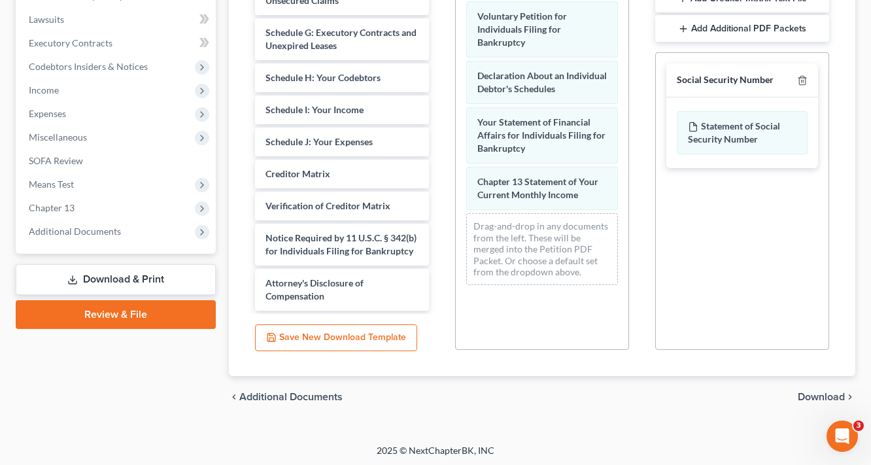
scroll to position [341, 0]
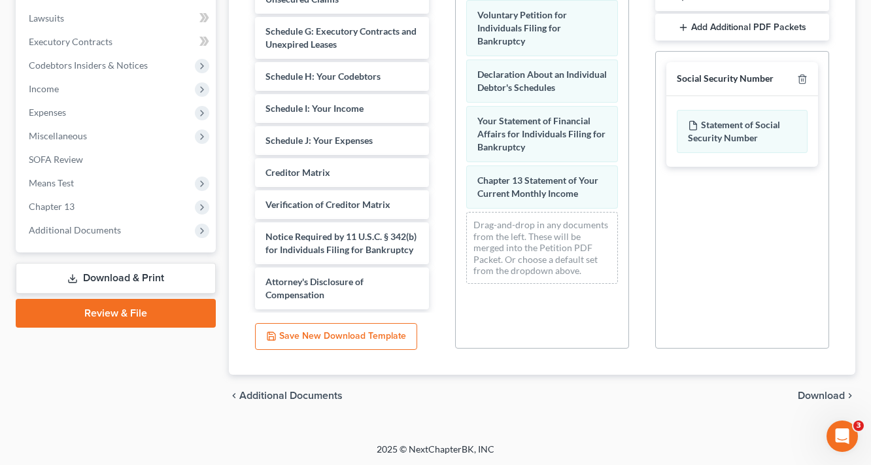
click at [824, 400] on div "chevron_left Additional Documents Download chevron_right" at bounding box center [542, 396] width 626 height 42
click at [825, 395] on span "Download" at bounding box center [820, 395] width 47 height 10
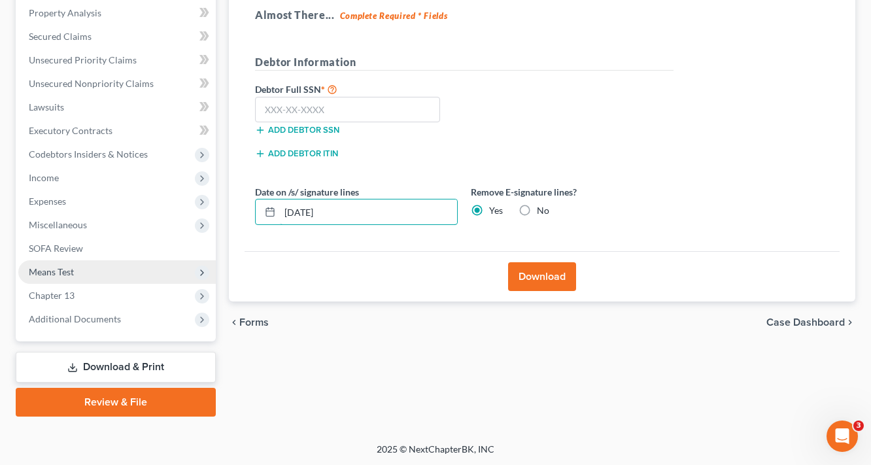
drag, startPoint x: 381, startPoint y: 214, endPoint x: 56, endPoint y: 267, distance: 329.0
click at [169, 241] on div "Petition Navigation Case Dashboard Payments Invoices Payments Payments Credit R…" at bounding box center [435, 144] width 852 height 543
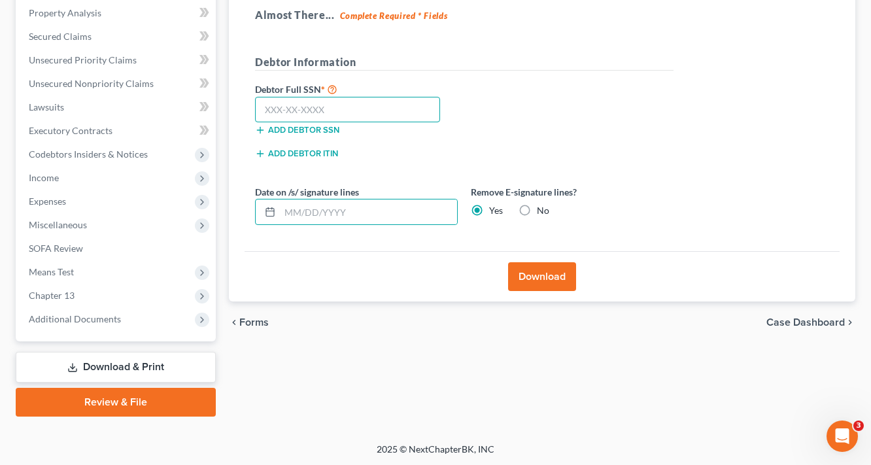
click at [356, 118] on input "text" at bounding box center [347, 110] width 185 height 26
type input "203-58-8885"
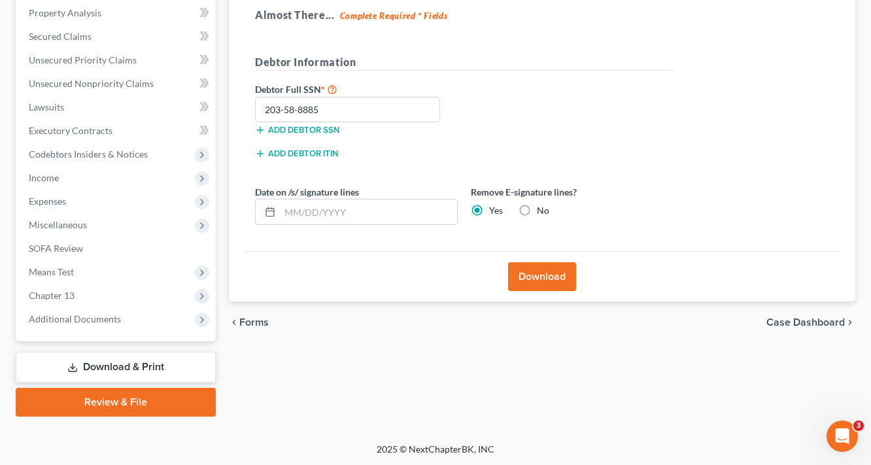
click at [547, 271] on button "Download" at bounding box center [542, 276] width 68 height 29
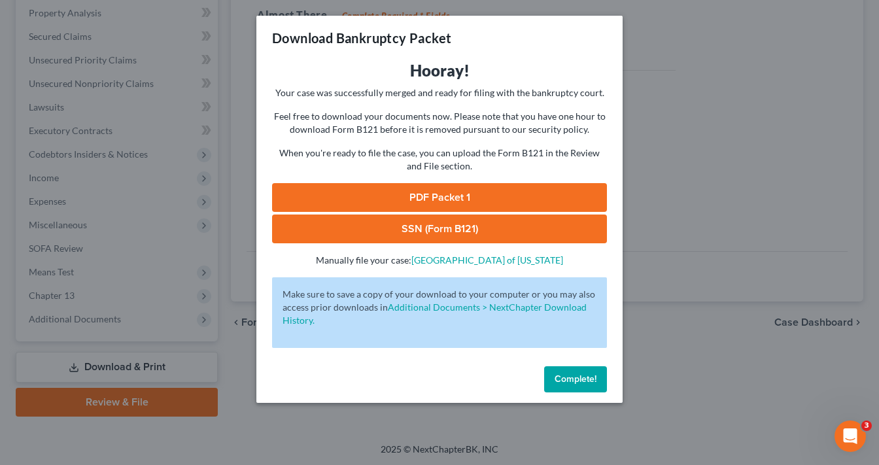
click at [464, 231] on link "SSN (Form B121)" at bounding box center [439, 228] width 335 height 29
click at [463, 195] on link "PDF Packet 1" at bounding box center [439, 197] width 335 height 29
